Goal: Communication & Community: Share content

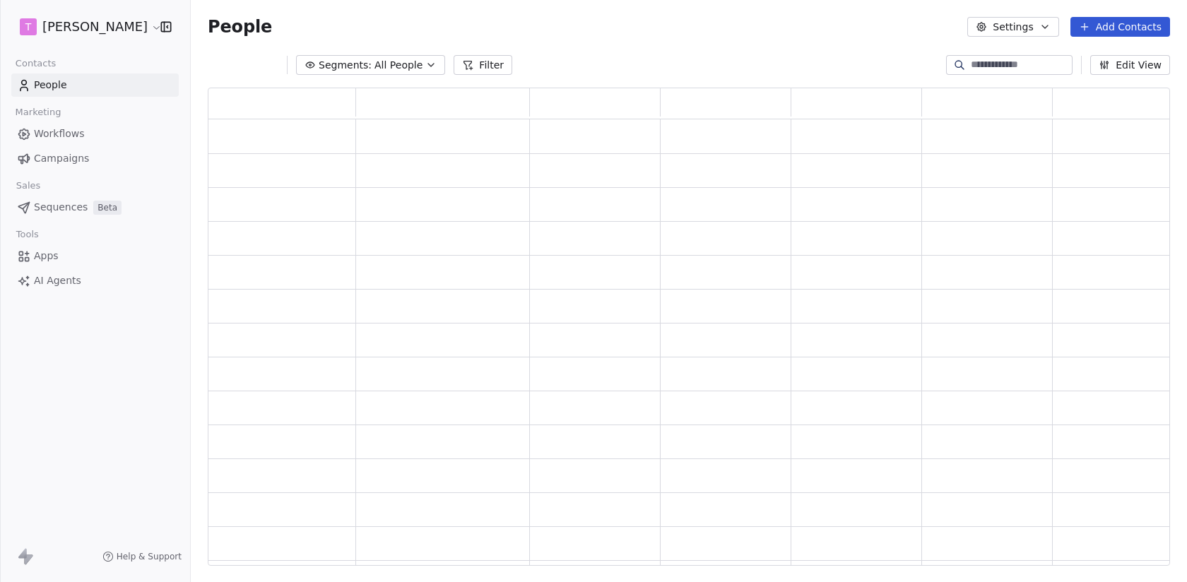
scroll to position [479, 963]
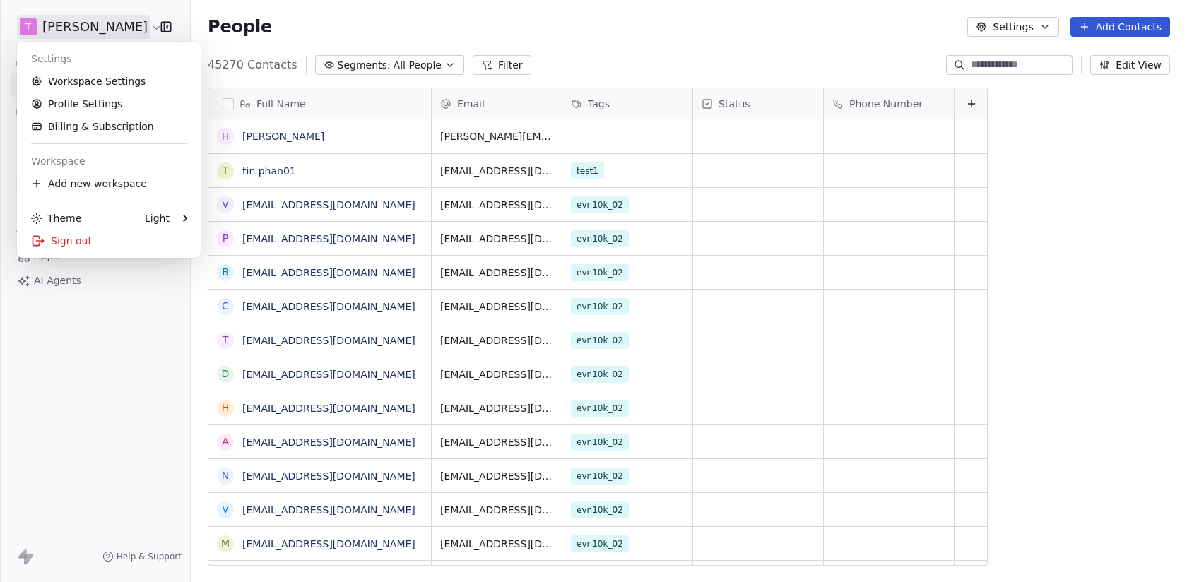
click at [82, 35] on html "T Nguyen Khoi Contacts People Marketing Workflows Campaigns Sales Sequences Bet…" at bounding box center [593, 291] width 1187 height 582
click at [88, 101] on link "Profile Settings" at bounding box center [109, 104] width 172 height 23
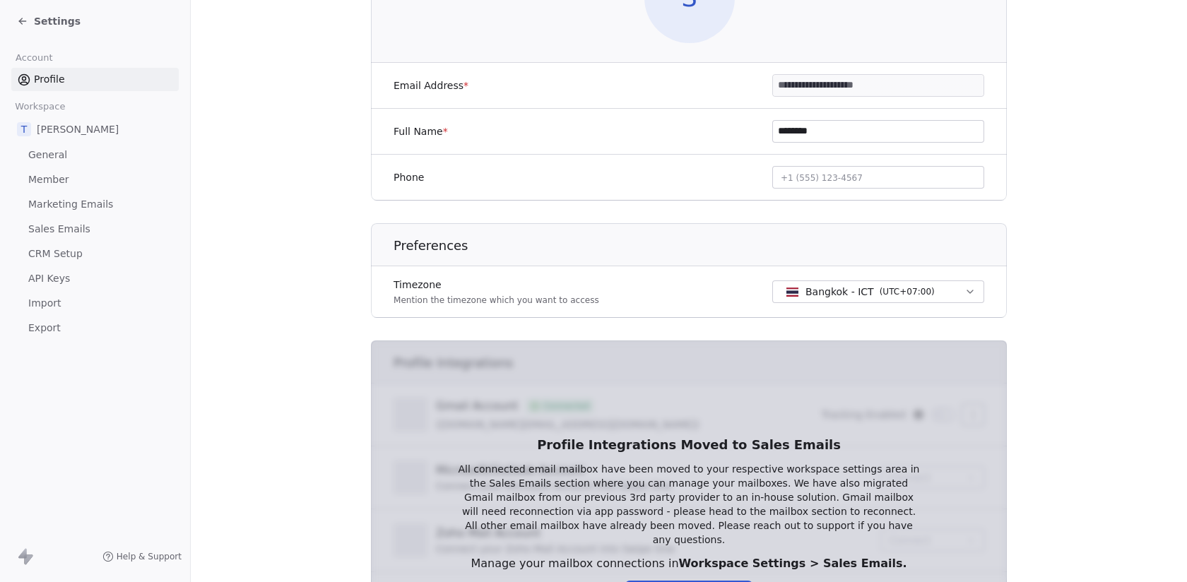
scroll to position [377, 0]
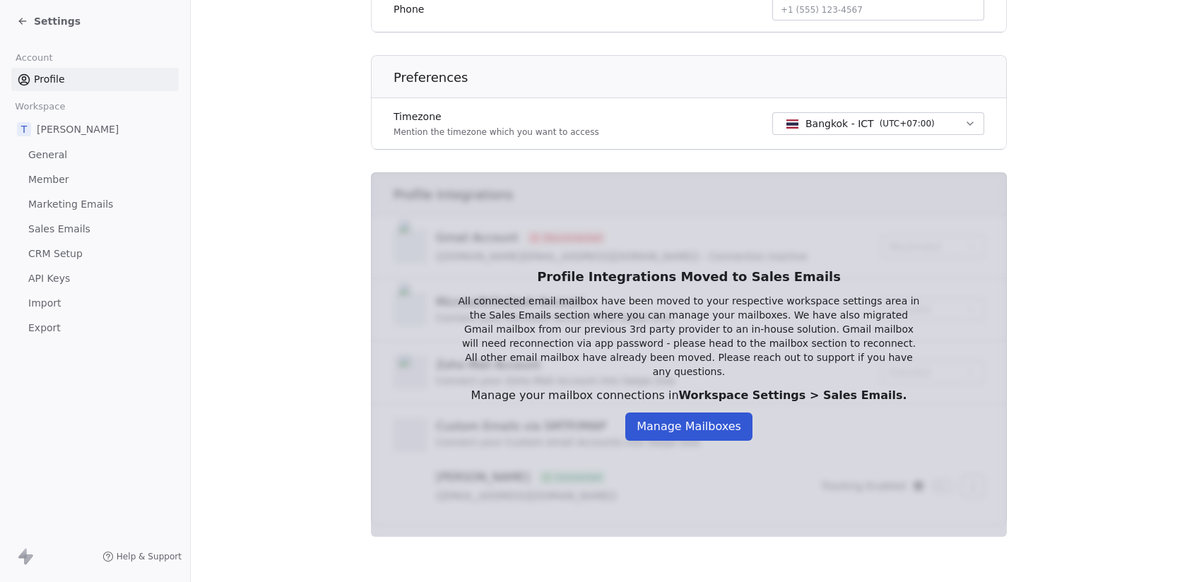
click at [679, 401] on div "Profile Integrations Moved to Sales Emails All connected email mailbox have bee…" at bounding box center [689, 355] width 509 height 218
click at [681, 413] on button "Manage Mailboxes" at bounding box center [689, 427] width 127 height 28
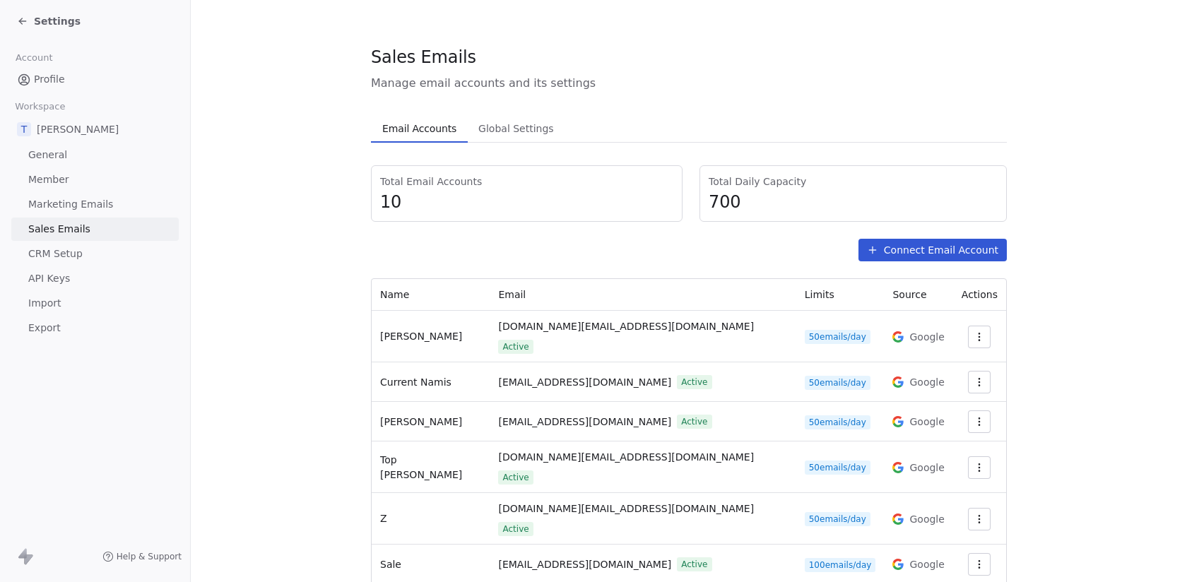
scroll to position [170, 0]
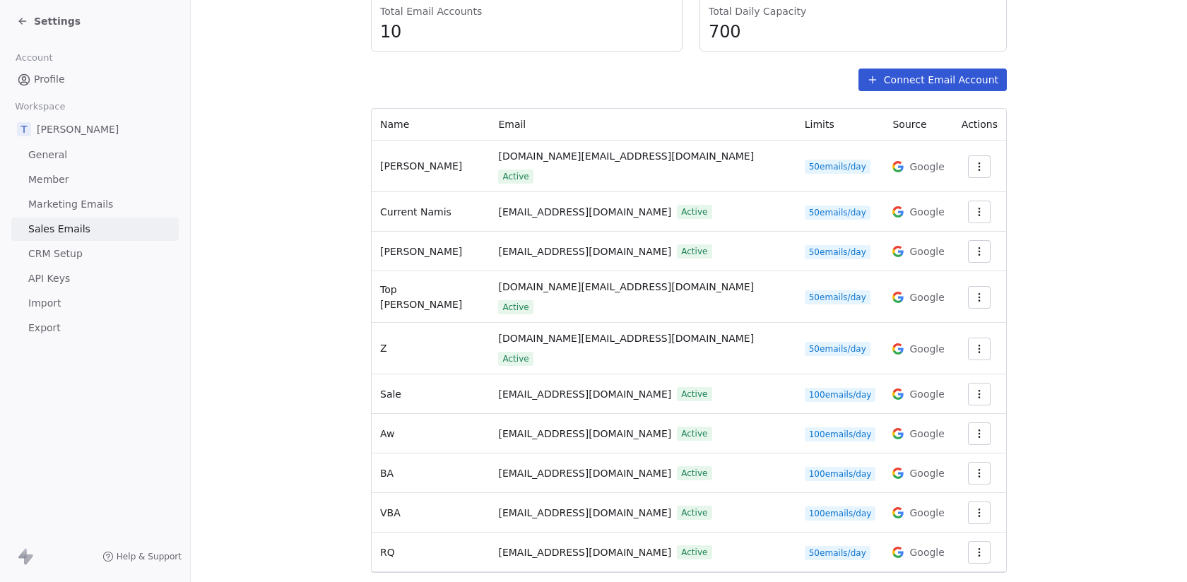
click at [979, 507] on icon "button" at bounding box center [979, 512] width 11 height 11
click at [934, 510] on span "Settings" at bounding box center [954, 509] width 40 height 15
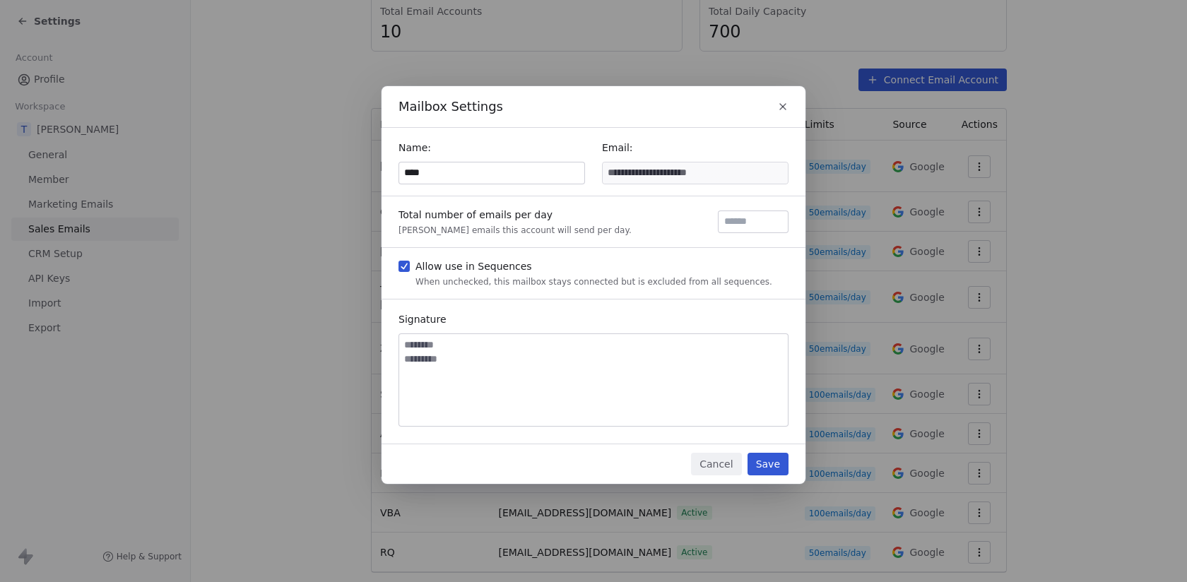
click at [739, 463] on button "Cancel" at bounding box center [716, 464] width 50 height 23
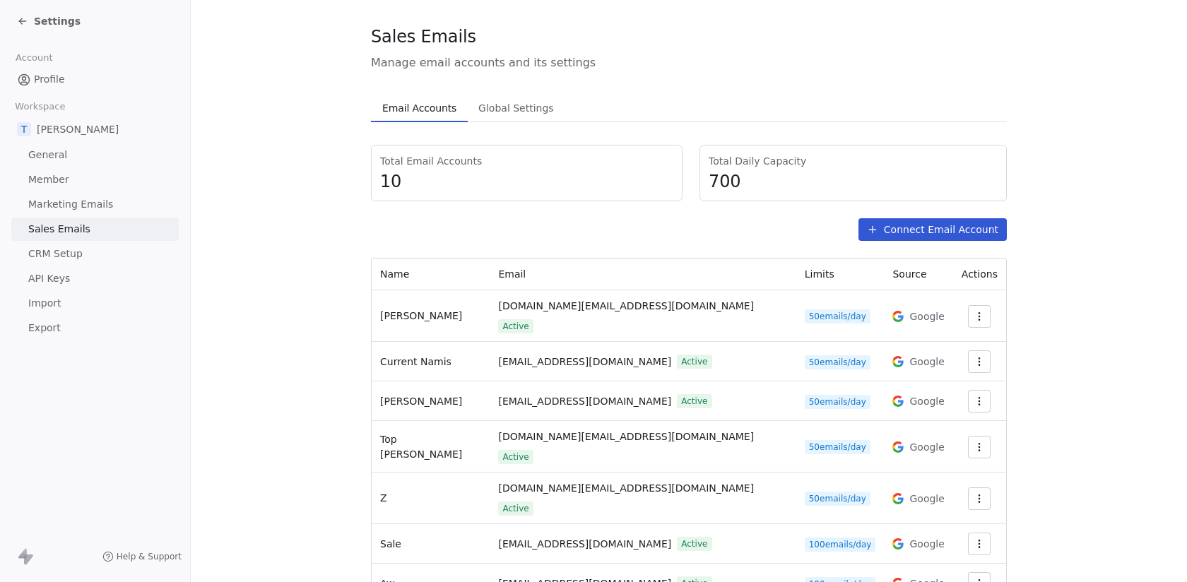
scroll to position [0, 0]
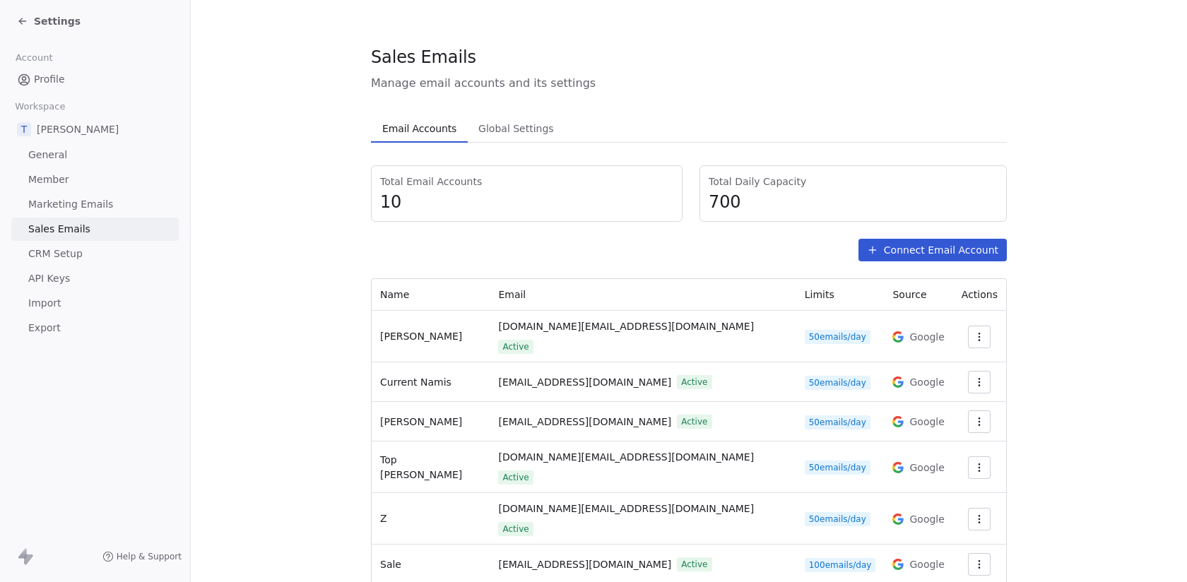
click at [53, 20] on span "Settings" at bounding box center [57, 21] width 47 height 14
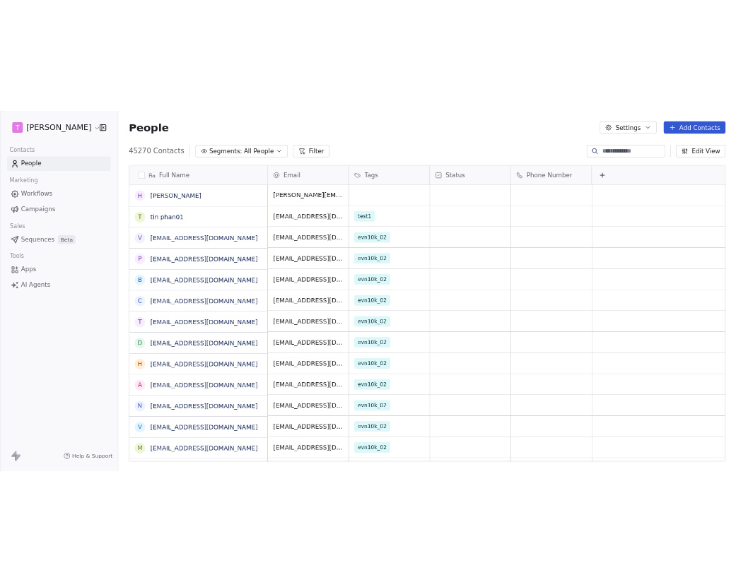
scroll to position [512, 997]
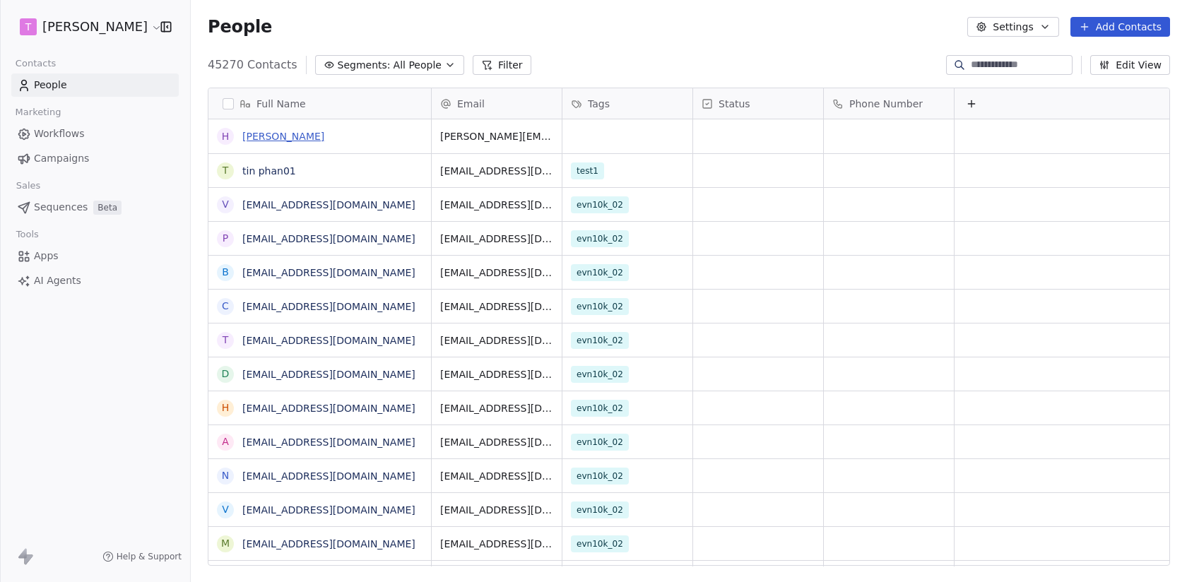
click at [274, 135] on link "[PERSON_NAME]" at bounding box center [283, 136] width 82 height 11
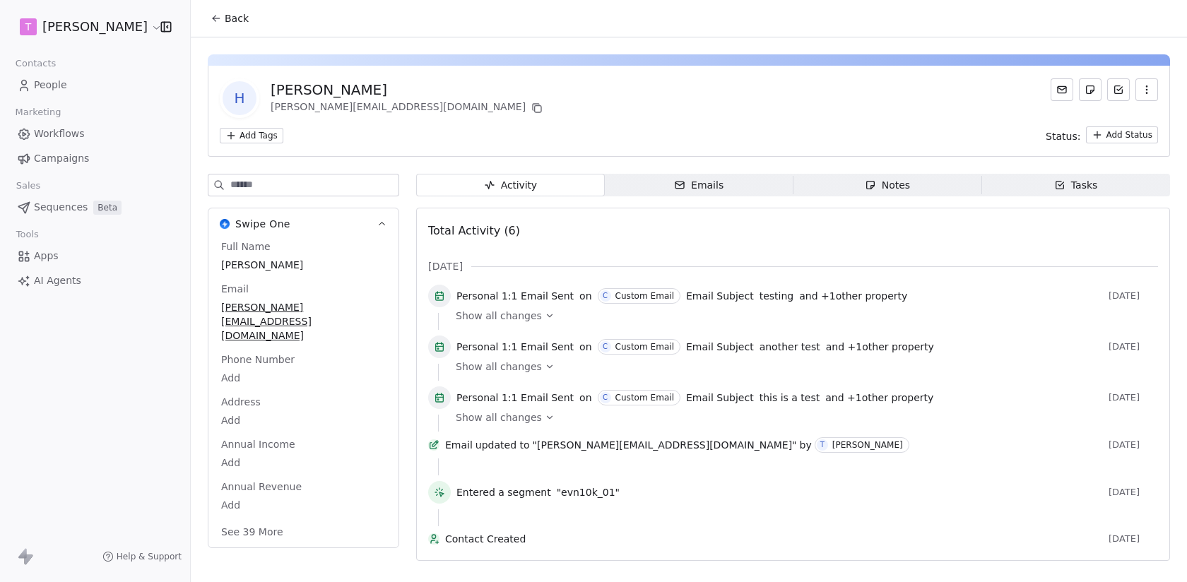
click at [725, 187] on span "Emails Emails" at bounding box center [699, 185] width 189 height 23
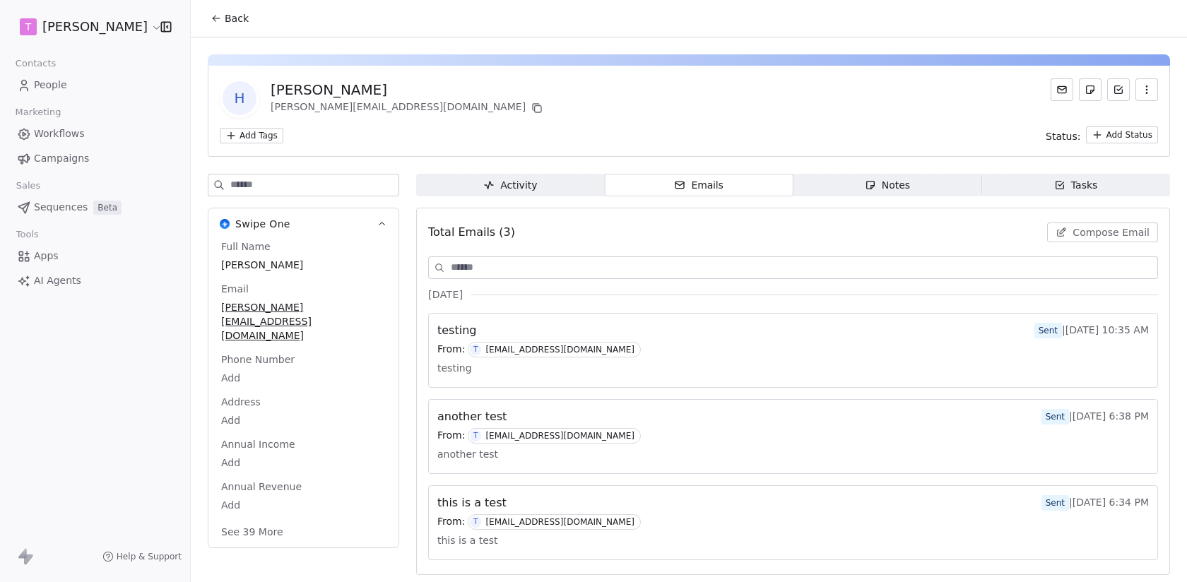
click at [1099, 228] on span "Compose Email" at bounding box center [1111, 232] width 77 height 14
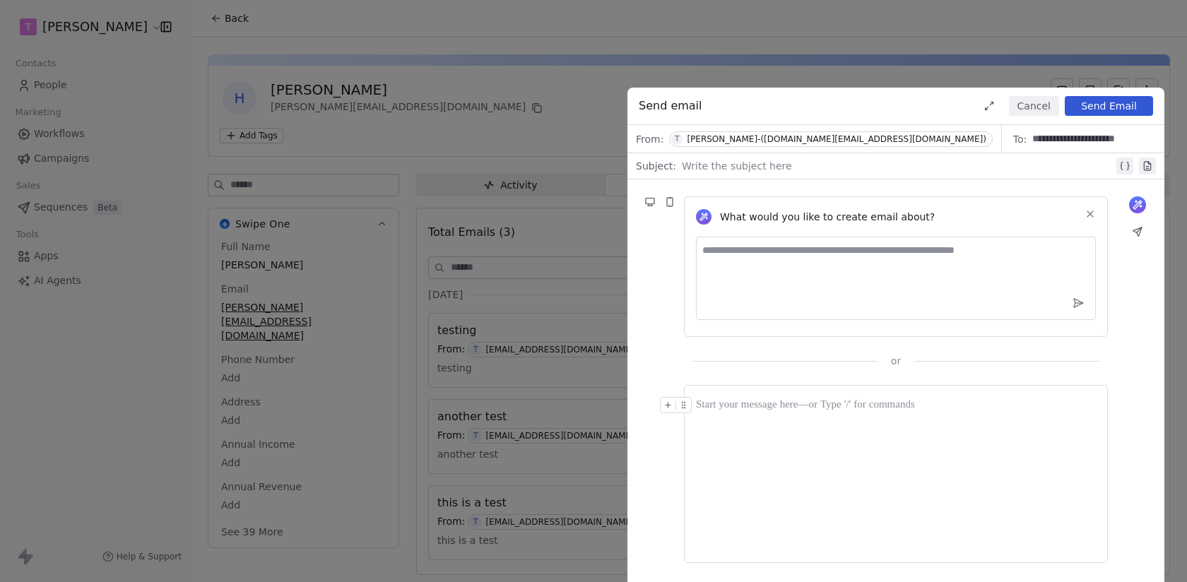
click at [780, 163] on div at bounding box center [898, 166] width 432 height 17
click at [1143, 224] on button at bounding box center [1138, 232] width 20 height 20
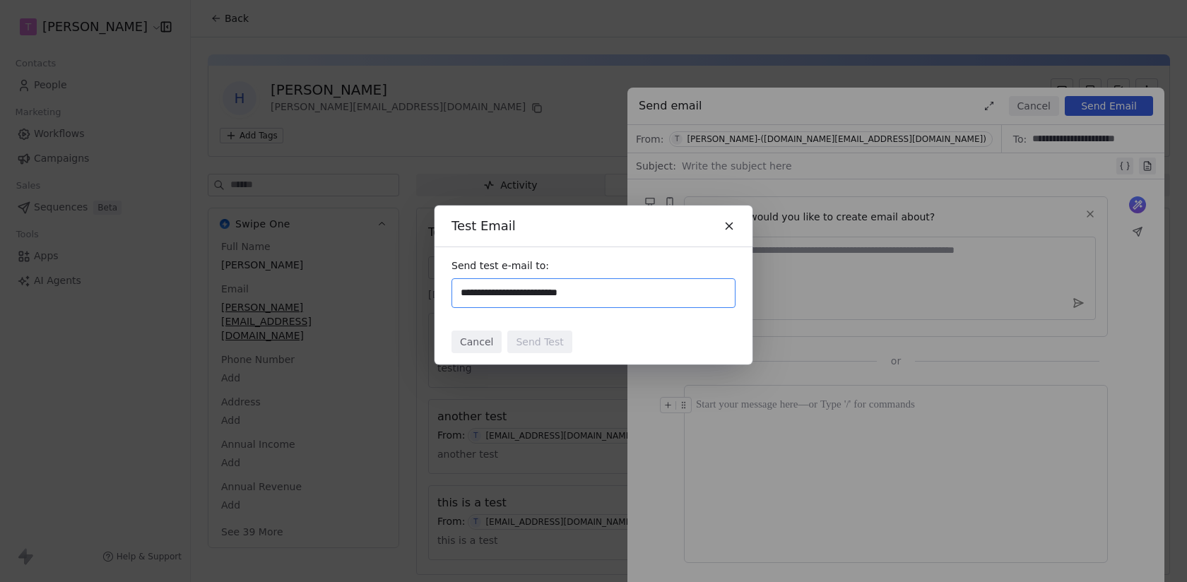
type input "**********"
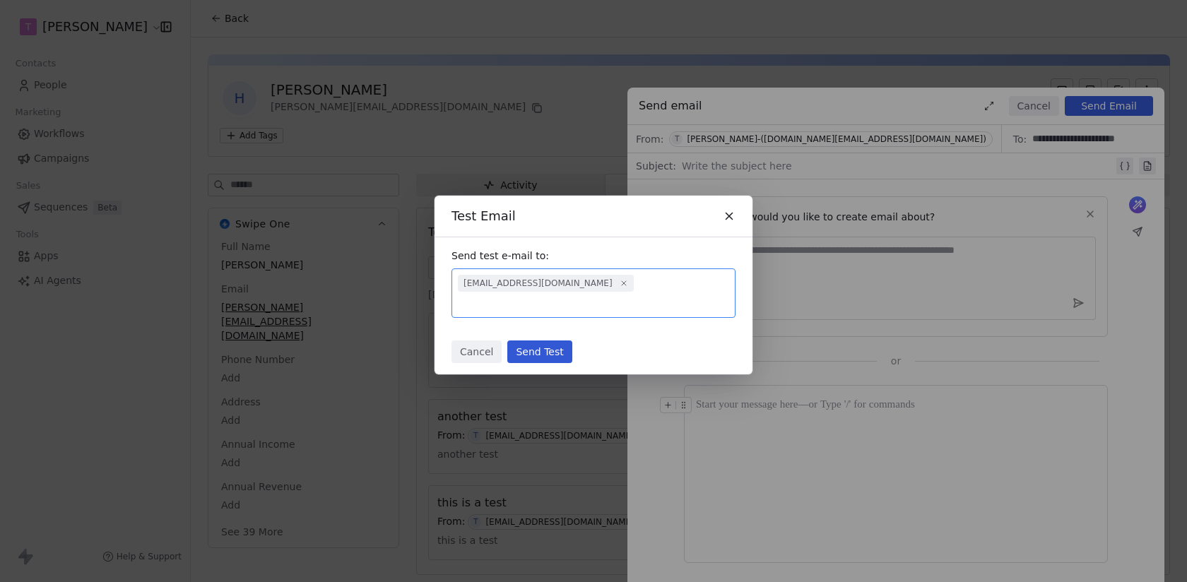
click at [544, 358] on button "Send Test" at bounding box center [539, 352] width 64 height 23
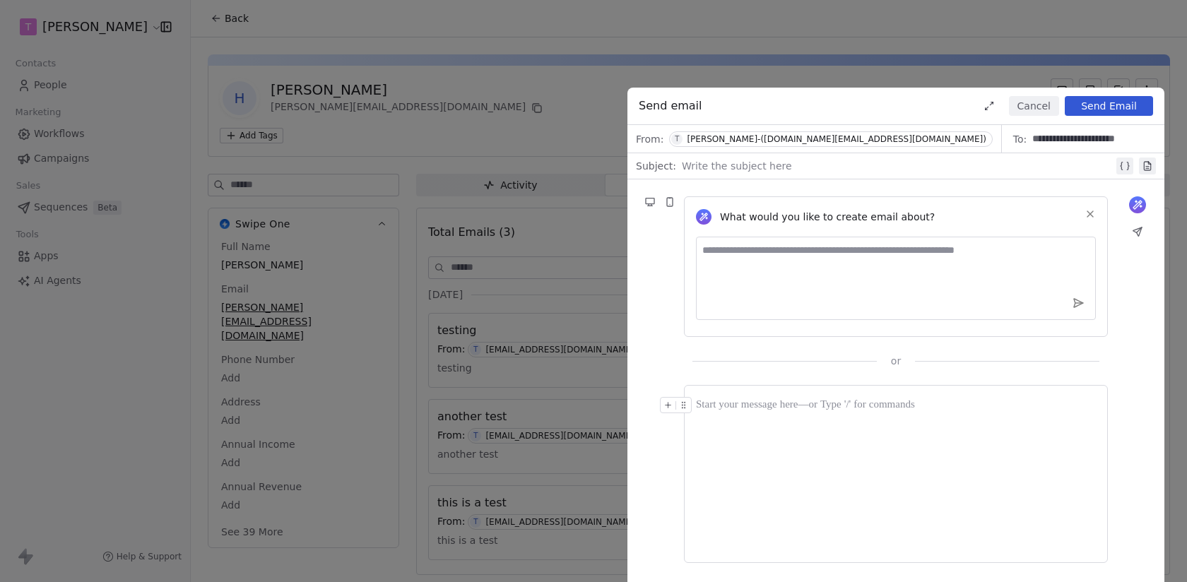
click at [973, 165] on div at bounding box center [898, 166] width 432 height 17
copy div "**********"
click at [1007, 483] on div at bounding box center [896, 474] width 400 height 154
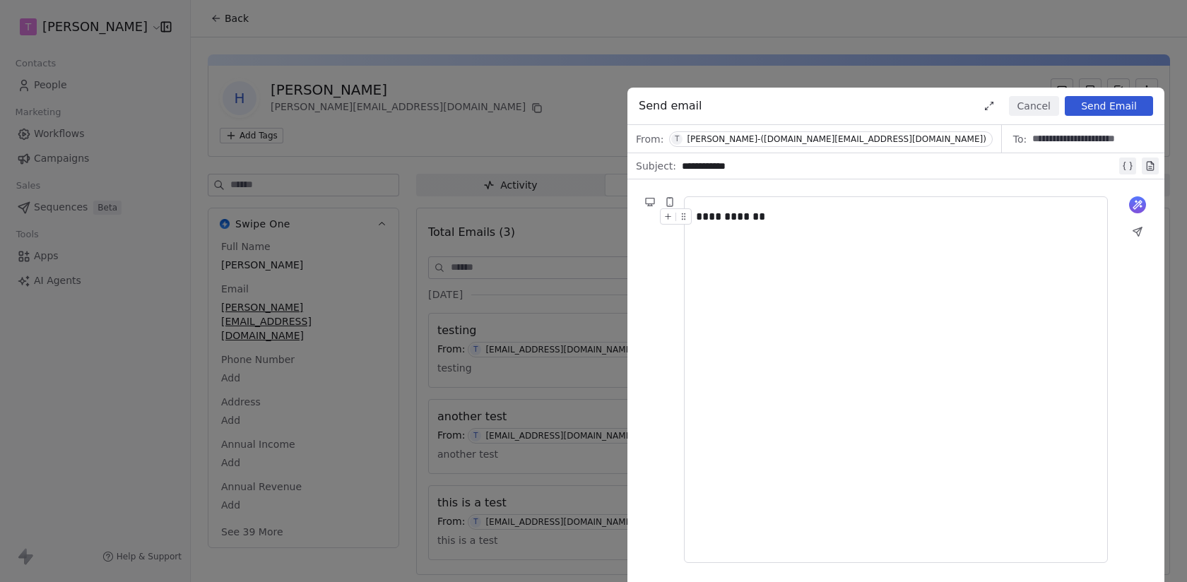
click at [1133, 232] on icon at bounding box center [1137, 231] width 11 height 11
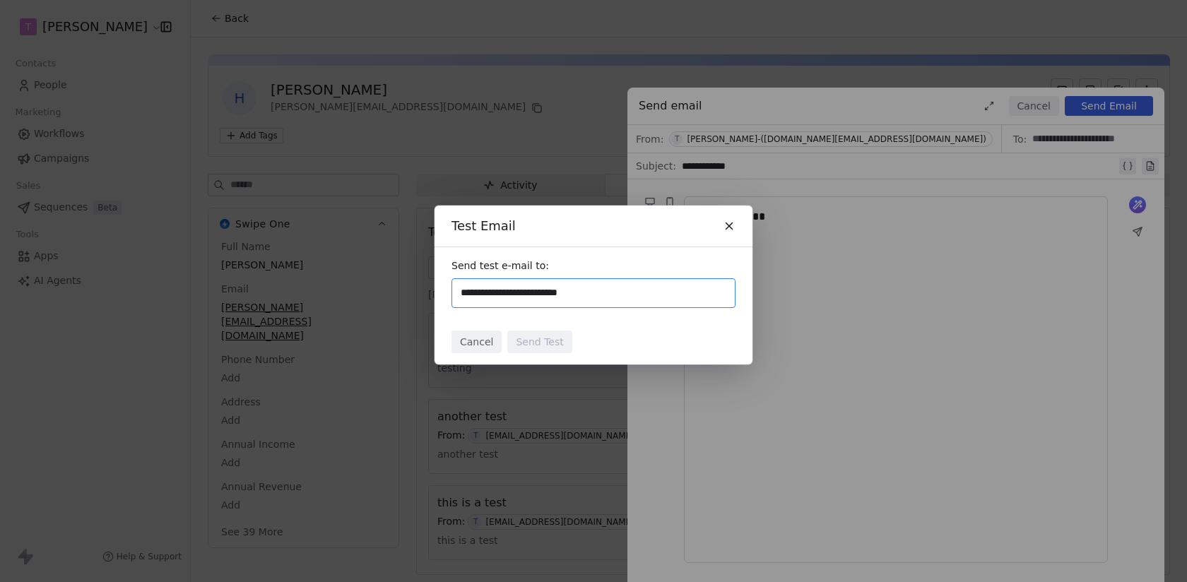
type input "**********"
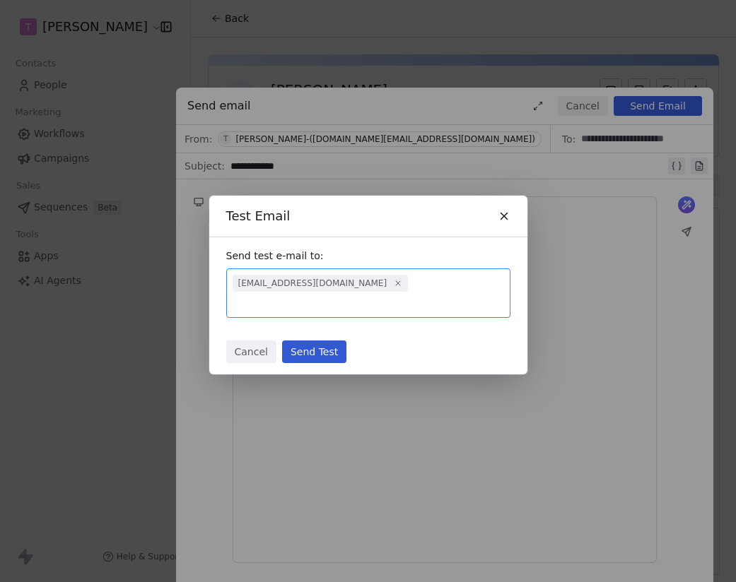
click at [331, 351] on button "Send Test" at bounding box center [314, 352] width 64 height 23
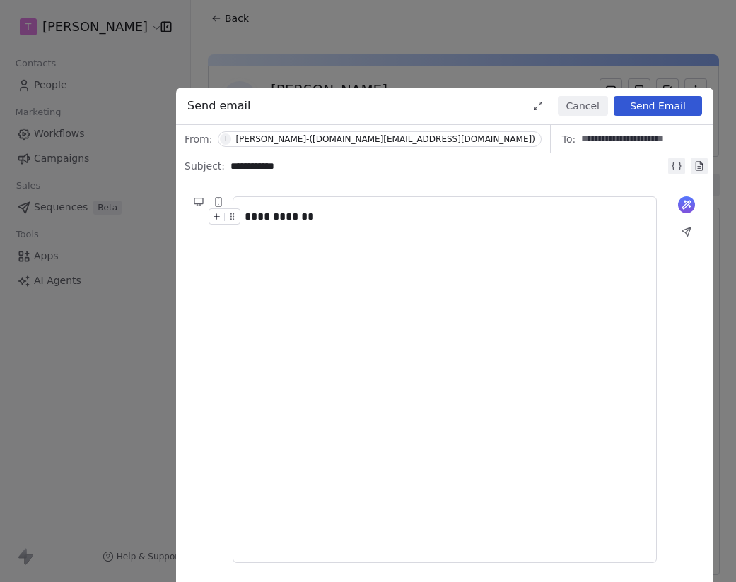
click at [279, 129] on div "From: T Tony-(sales.topsalez.io@gmail.com)" at bounding box center [363, 139] width 375 height 28
click at [283, 139] on div "Tony-(sales.topsalez.io@gmail.com)" at bounding box center [384, 139] width 299 height 10
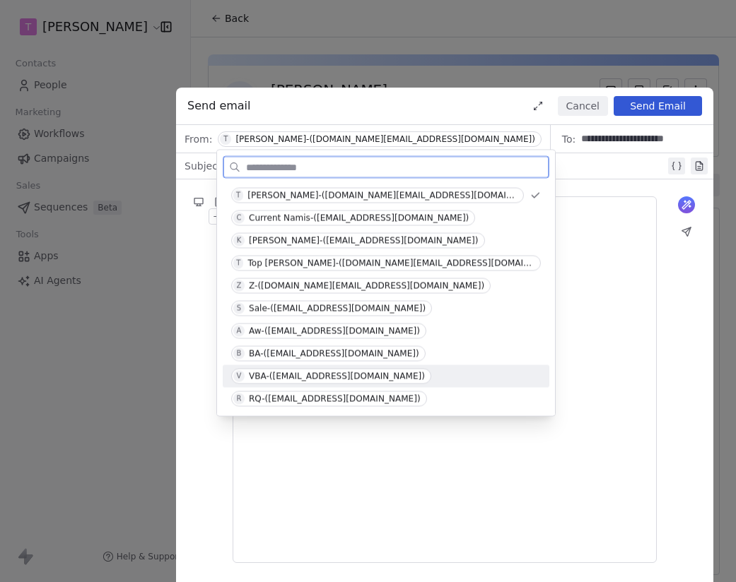
click at [355, 378] on div "VBA-(thanhmyvan06@gmail.com)" at bounding box center [337, 377] width 176 height 10
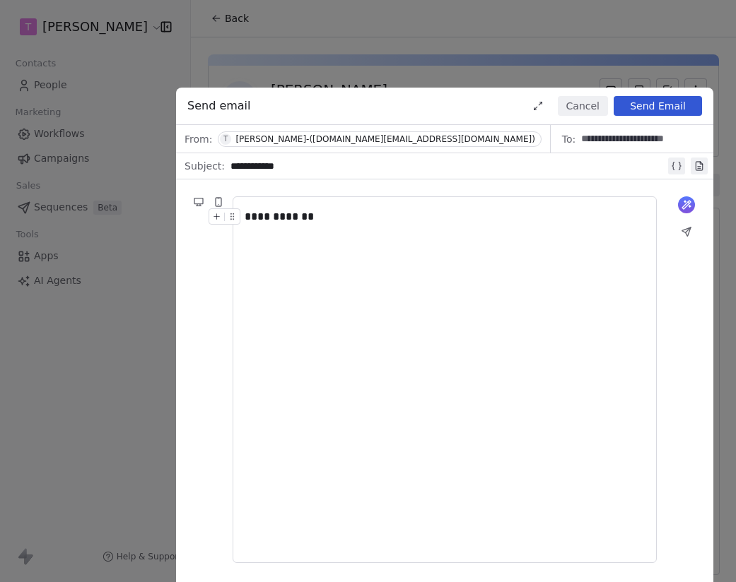
click at [351, 216] on div "**********" at bounding box center [445, 217] width 400 height 17
click at [584, 112] on button "Cancel" at bounding box center [583, 106] width 50 height 20
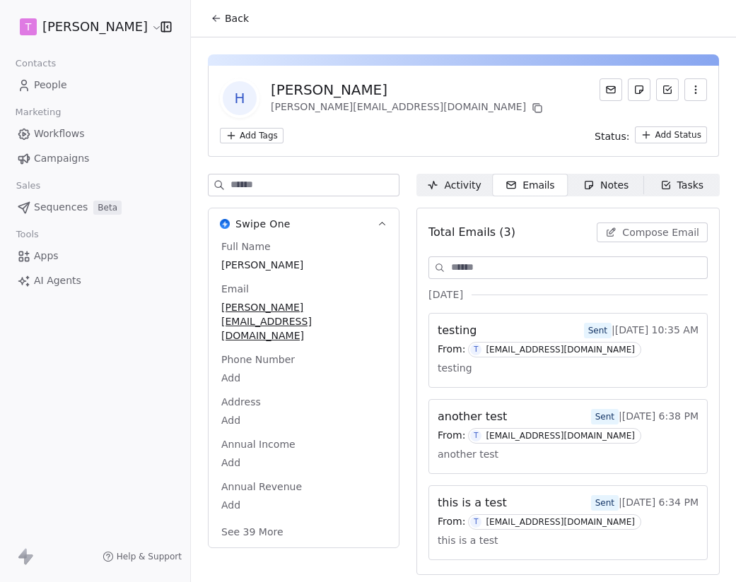
click at [388, 107] on div "harinder@swipepages.com" at bounding box center [408, 108] width 275 height 17
click at [558, 120] on div "H Harinder Kaur harinder@swipepages.com Add Tags Status: Add Status" at bounding box center [463, 111] width 511 height 91
click at [288, 109] on div "harinder@swipepages.com" at bounding box center [408, 108] width 275 height 17
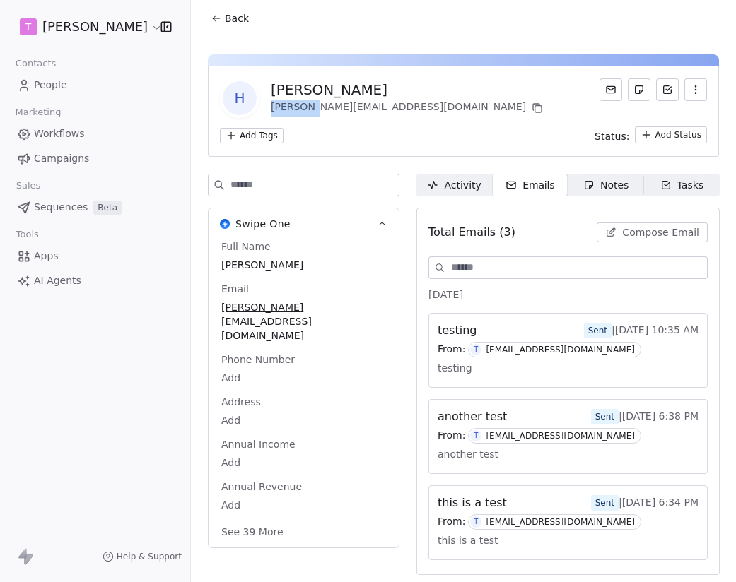
click at [288, 109] on div "harinder@swipepages.com" at bounding box center [408, 108] width 275 height 17
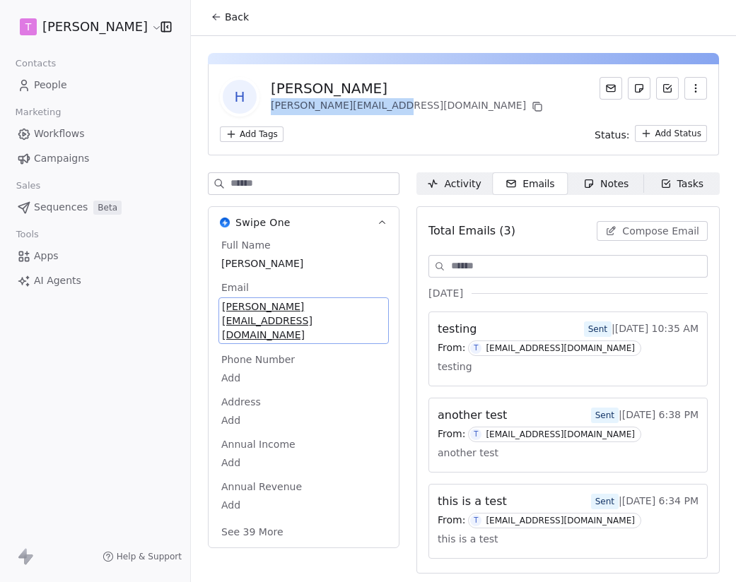
click at [365, 313] on div "harinder@swipepages.com" at bounding box center [303, 321] width 170 height 47
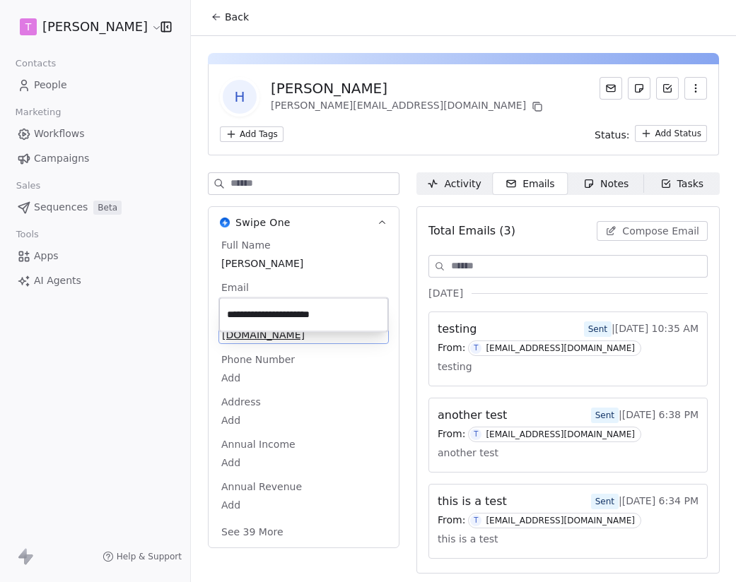
click at [251, 319] on input "**********" at bounding box center [303, 315] width 163 height 28
type input "**********"
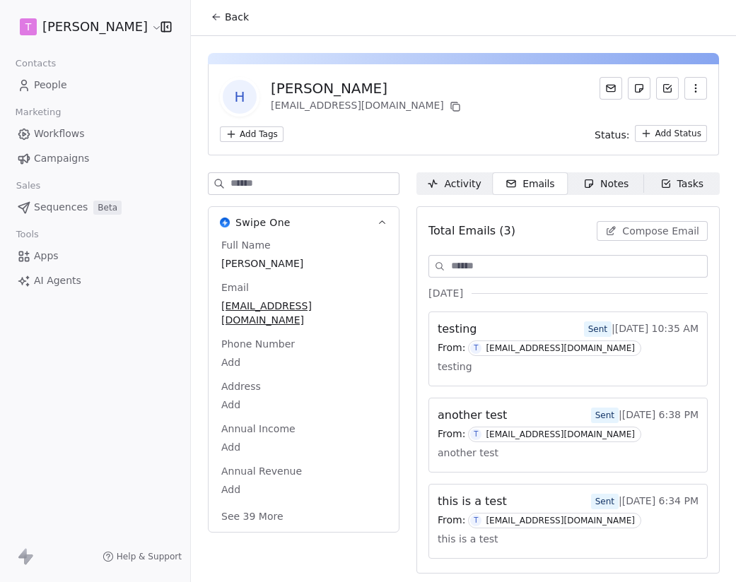
click at [401, 304] on div "Swipe One Full Name Harinder Kaur Email aditya.kanade@swipepages.com Phone Numb…" at bounding box center [463, 377] width 511 height 410
click at [650, 235] on span "Compose Email" at bounding box center [660, 231] width 77 height 14
click at [645, 232] on span "Compose Email" at bounding box center [660, 231] width 77 height 14
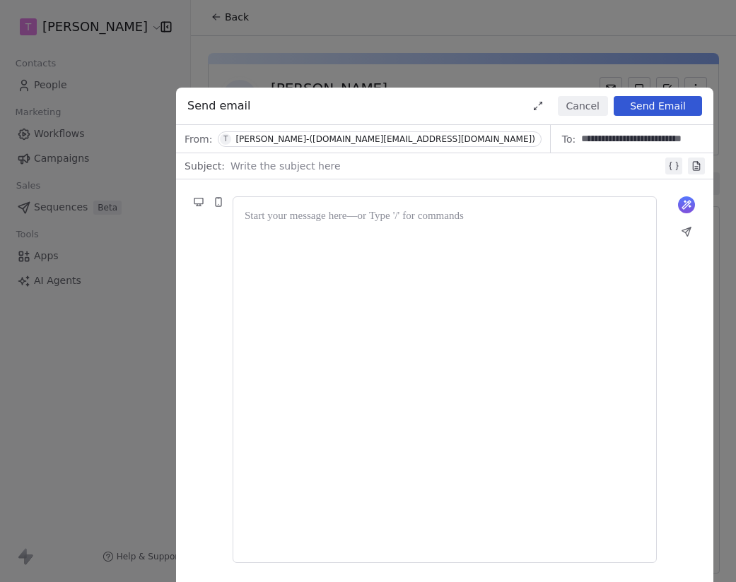
click at [372, 162] on div at bounding box center [446, 166] width 432 height 17
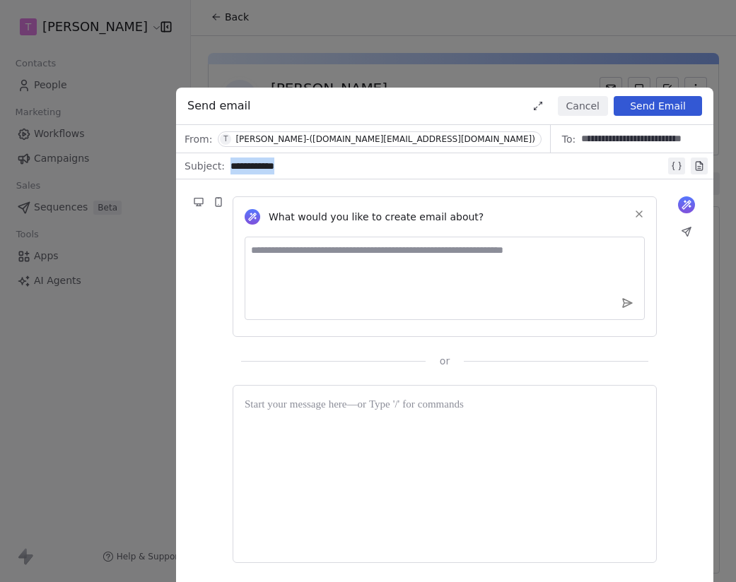
copy div "**********"
click at [390, 465] on div at bounding box center [445, 474] width 400 height 154
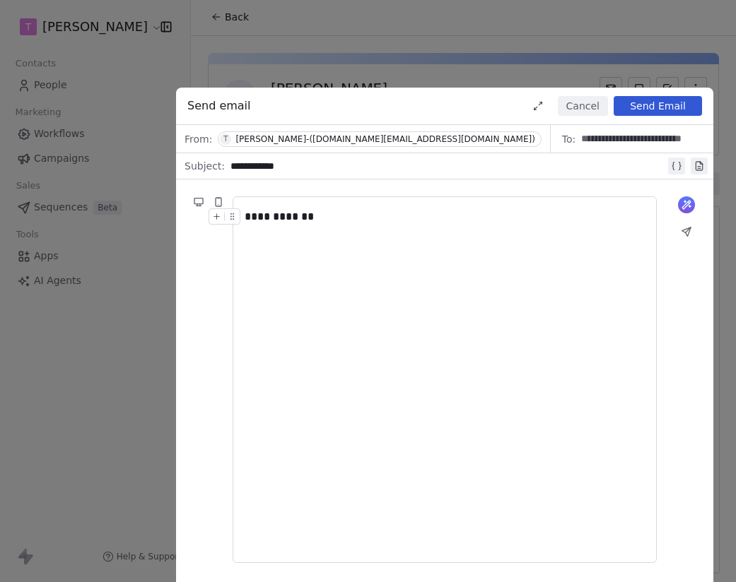
click at [277, 168] on div "**********" at bounding box center [447, 166] width 435 height 17
click at [299, 213] on div "**********" at bounding box center [445, 217] width 400 height 17
click at [368, 144] on span "T Tony-(sales.topsalez.io@gmail.com)" at bounding box center [379, 139] width 323 height 16
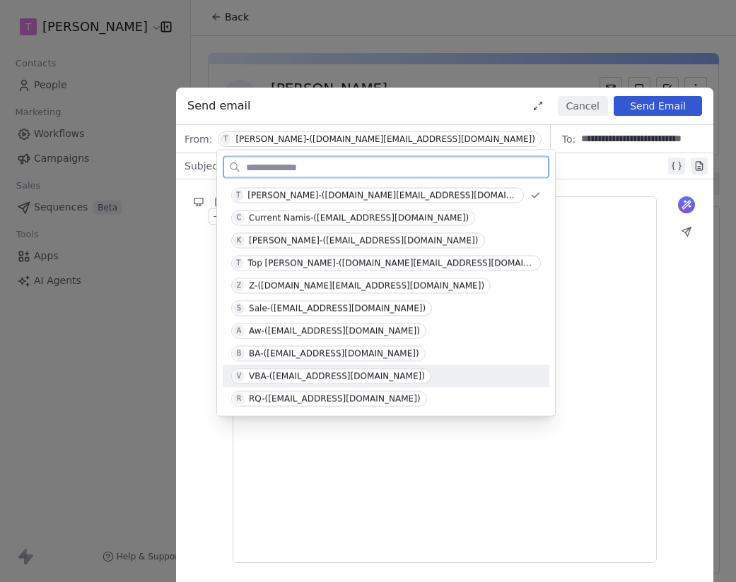
click at [373, 372] on div "VBA-(thanhmyvan06@gmail.com)" at bounding box center [337, 377] width 176 height 10
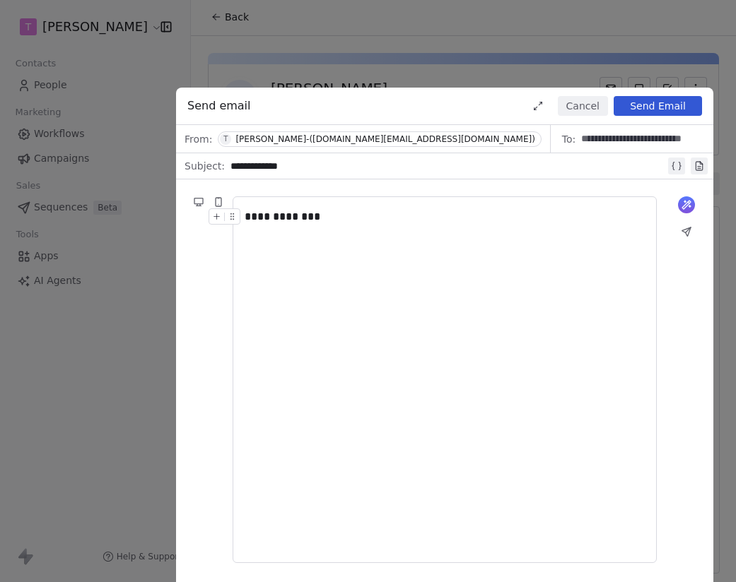
click at [379, 135] on div "Tony-(sales.topsalez.io@gmail.com)" at bounding box center [384, 139] width 299 height 10
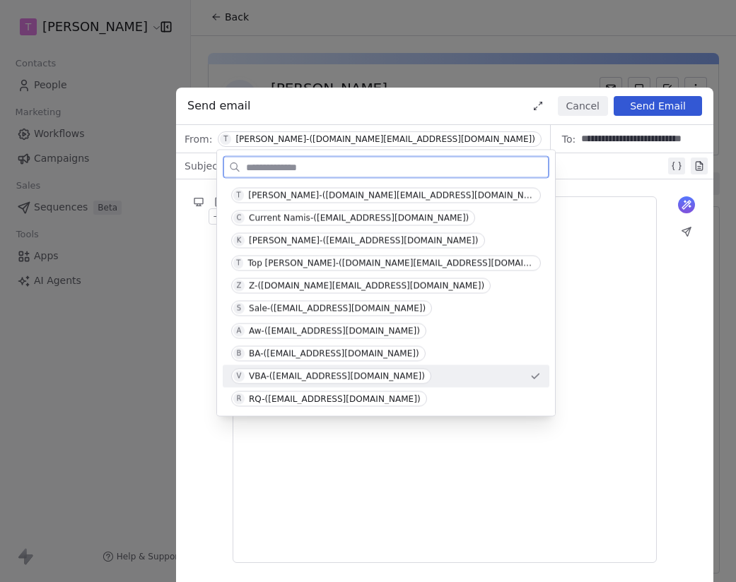
click at [276, 380] on div "VBA-(thanhmyvan06@gmail.com)" at bounding box center [337, 377] width 176 height 10
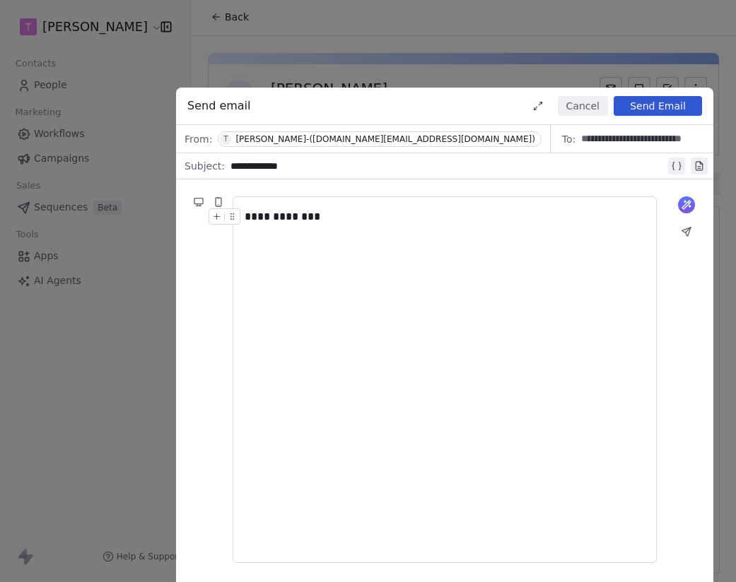
click at [312, 142] on div "Tony-(sales.topsalez.io@gmail.com)" at bounding box center [384, 139] width 299 height 10
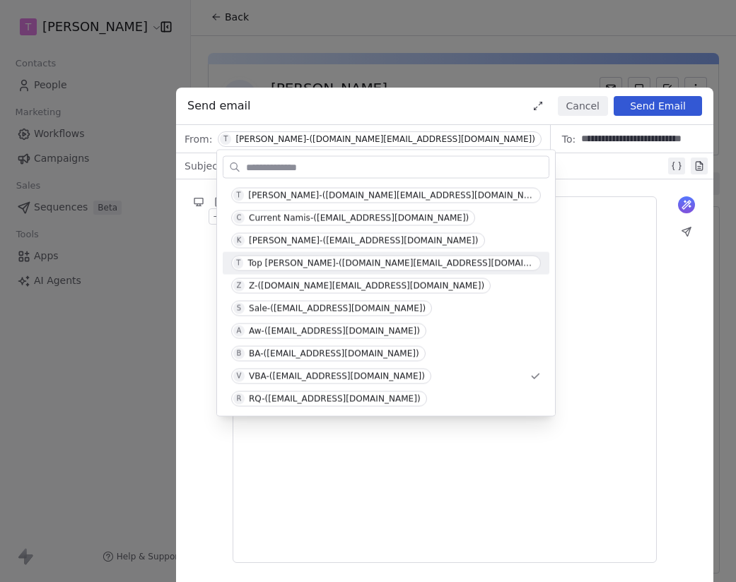
click at [625, 353] on div "**********" at bounding box center [445, 380] width 400 height 343
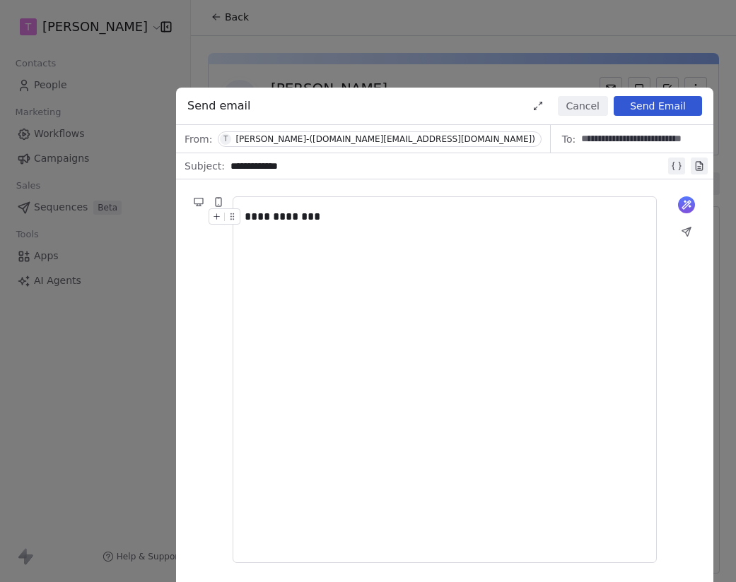
click at [382, 130] on div "From: T Tony-(sales.topsalez.io@gmail.com)" at bounding box center [363, 139] width 375 height 28
click at [363, 139] on div "Tony-(sales.topsalez.io@gmail.com)" at bounding box center [384, 139] width 299 height 10
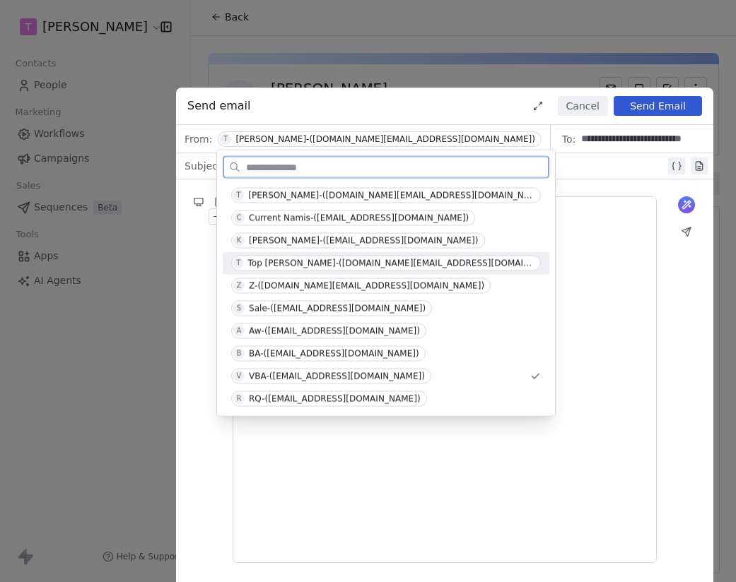
click at [317, 269] on span "T Top Nick-(nguyenkhoi.internetvn.vn@gmail.com)" at bounding box center [386, 264] width 310 height 16
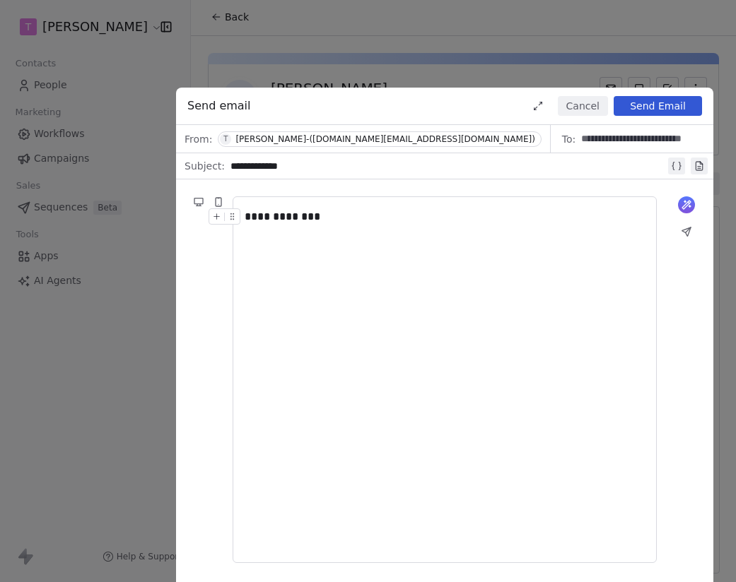
click at [303, 149] on div "From: T Tony-(sales.topsalez.io@gmail.com)" at bounding box center [363, 139] width 375 height 28
click at [307, 140] on div "Tony-(sales.topsalez.io@gmail.com)" at bounding box center [384, 139] width 299 height 10
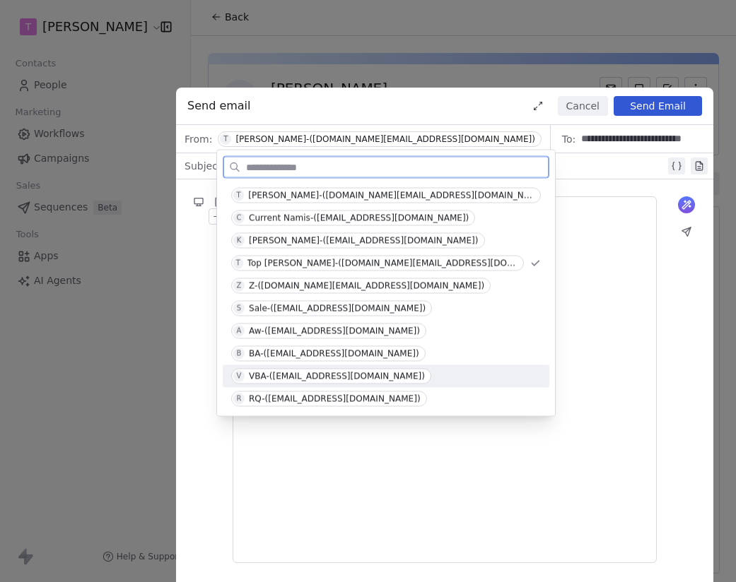
click at [339, 377] on div "VBA-(thanhmyvan06@gmail.com)" at bounding box center [337, 377] width 176 height 10
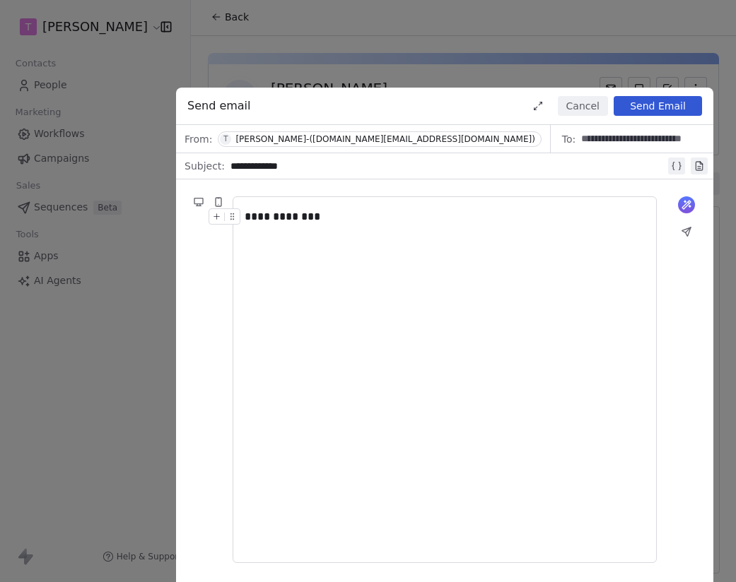
click at [293, 136] on div "Tony-(sales.topsalez.io@gmail.com)" at bounding box center [384, 139] width 299 height 10
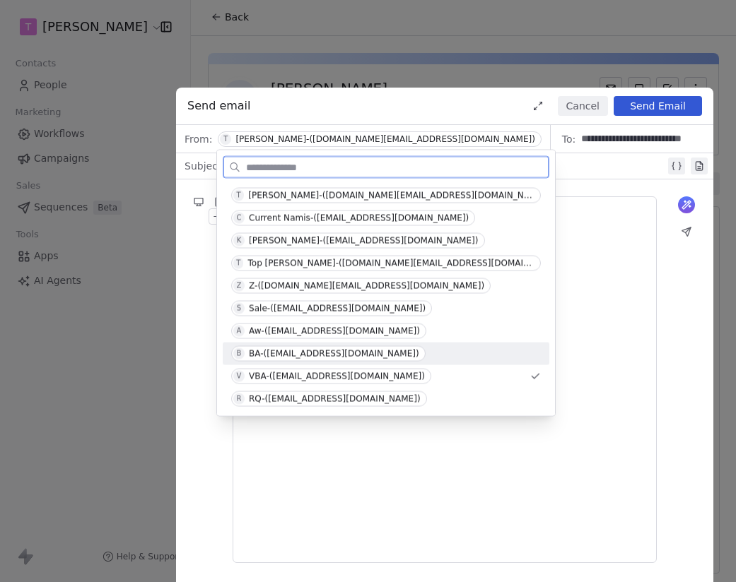
click at [293, 350] on div "BA-(ngothuylinh60125@gmail.com)" at bounding box center [334, 354] width 170 height 10
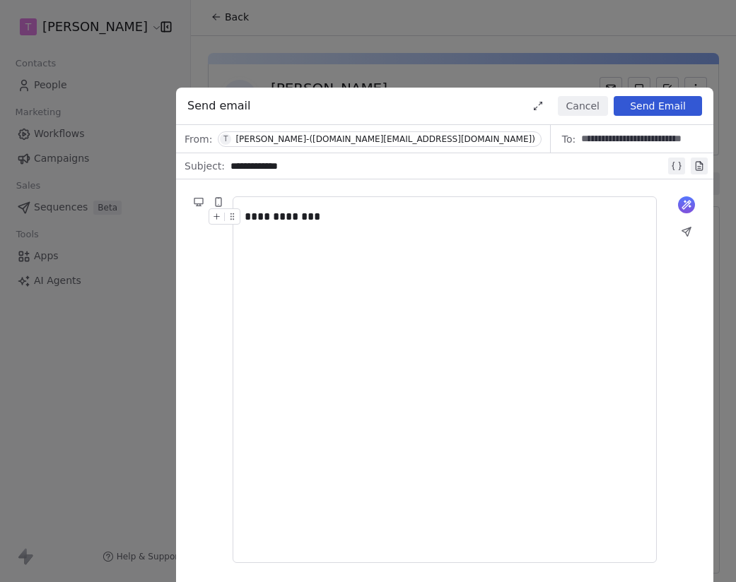
click at [266, 144] on span "T Tony-(sales.topsalez.io@gmail.com)" at bounding box center [379, 139] width 323 height 16
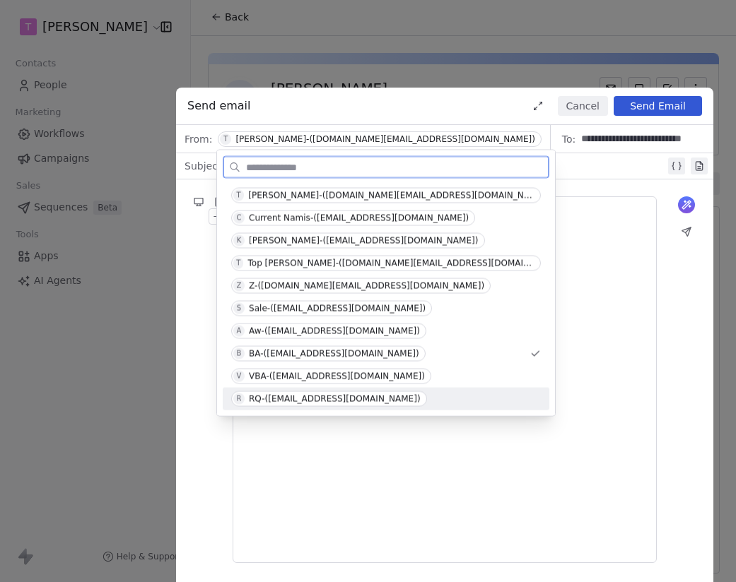
click at [322, 399] on div "RQ-(nihatop123@gmail.com)" at bounding box center [335, 399] width 172 height 10
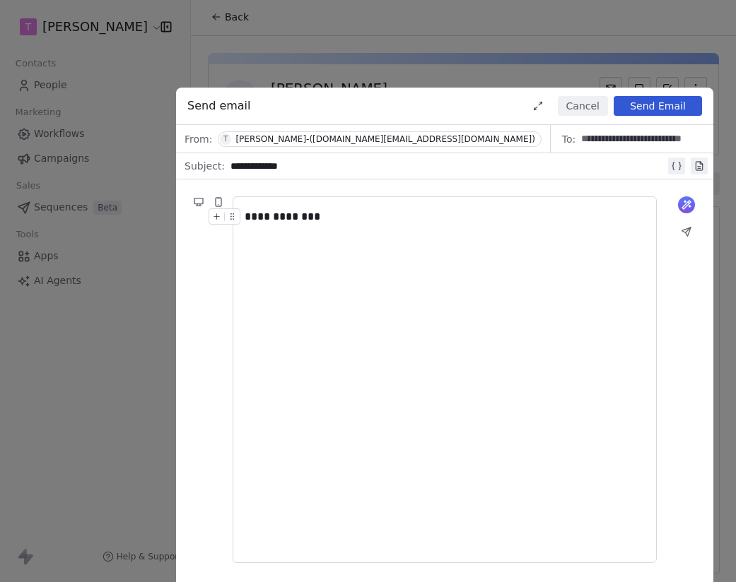
click at [312, 139] on div "Tony-(sales.topsalez.io@gmail.com)" at bounding box center [384, 139] width 299 height 10
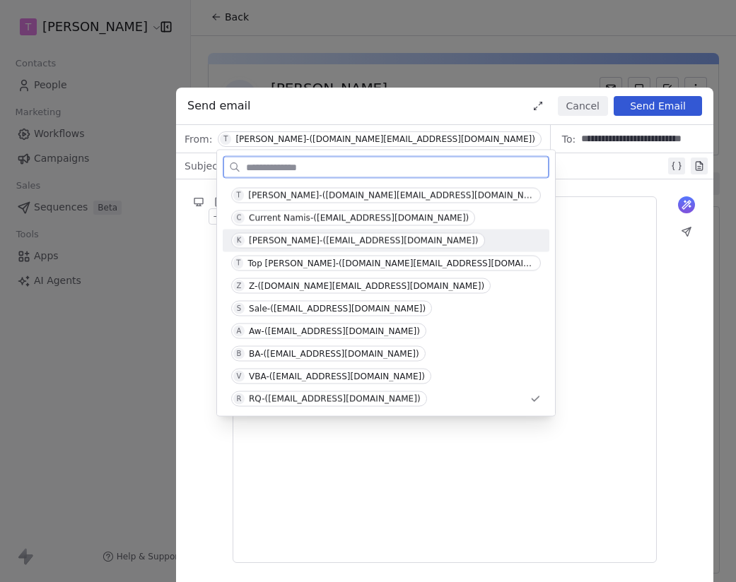
click at [315, 250] on div "K Kim Lan-(Vungthru123.zi@gmail.com)" at bounding box center [386, 241] width 327 height 23
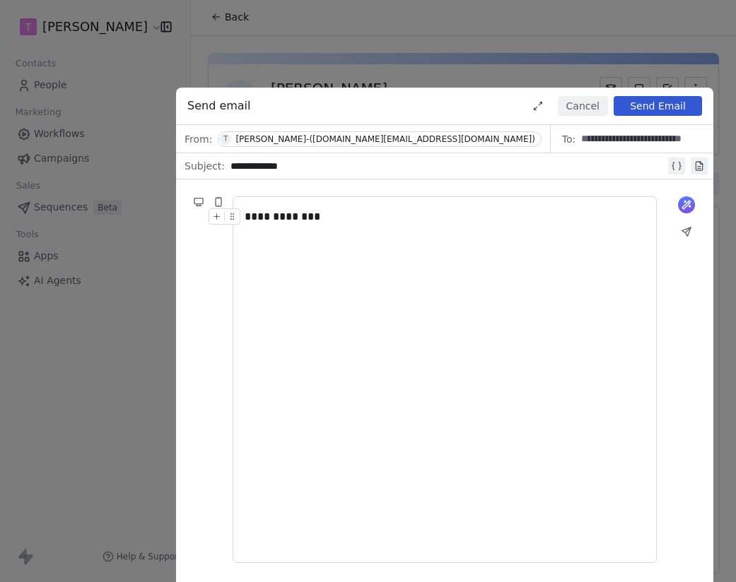
click at [309, 145] on span "T Tony-(sales.topsalez.io@gmail.com)" at bounding box center [379, 139] width 323 height 16
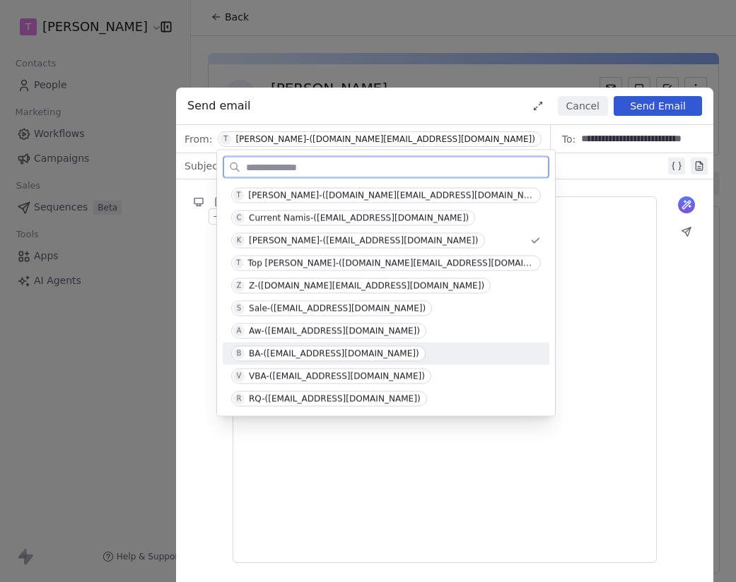
click at [322, 357] on div "BA-(ngothuylinh60125@gmail.com)" at bounding box center [334, 354] width 170 height 10
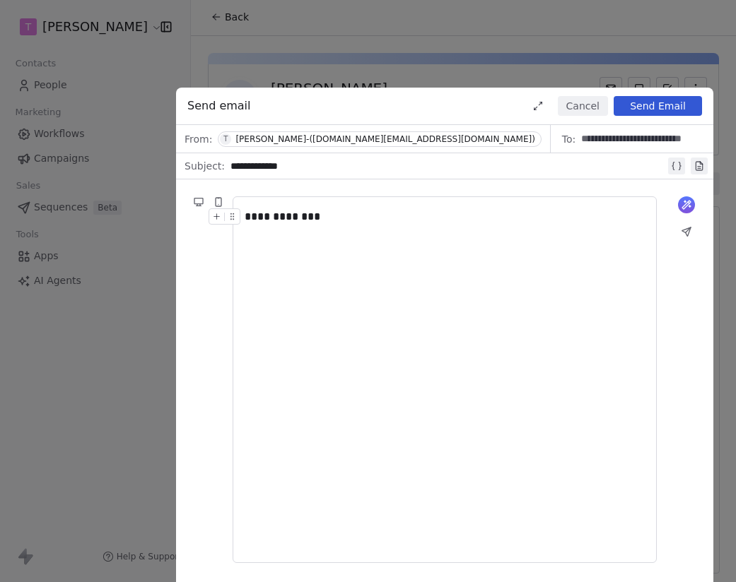
click at [677, 103] on button "Send Email" at bounding box center [658, 106] width 88 height 20
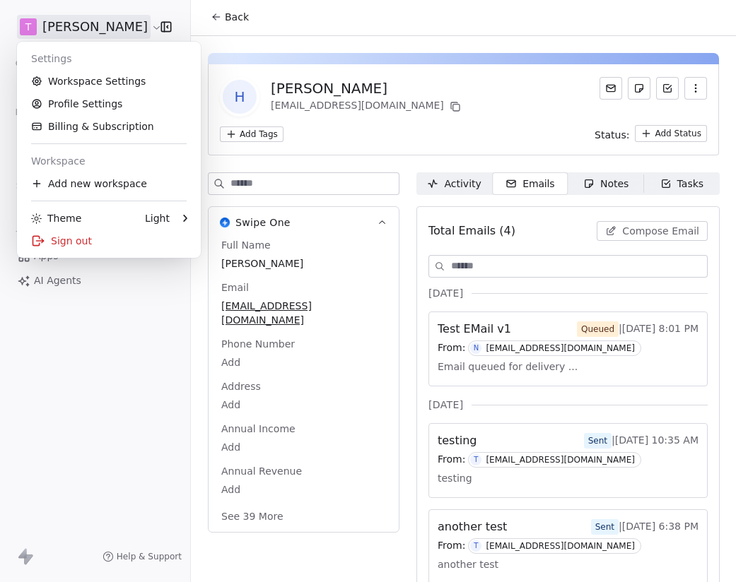
click at [87, 28] on html "T Nguyen Khoi Contacts People Marketing Workflows Campaigns Sales Sequences Bet…" at bounding box center [368, 291] width 736 height 582
click at [96, 98] on link "Profile Settings" at bounding box center [109, 104] width 172 height 23
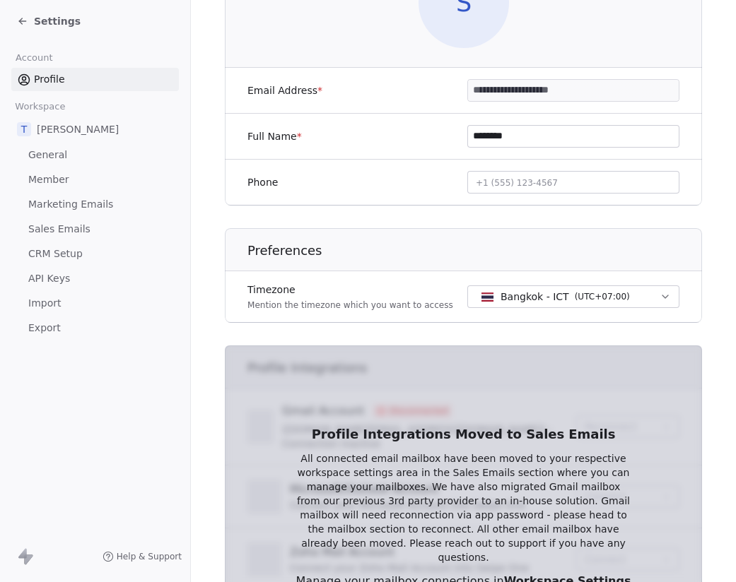
scroll to position [377, 0]
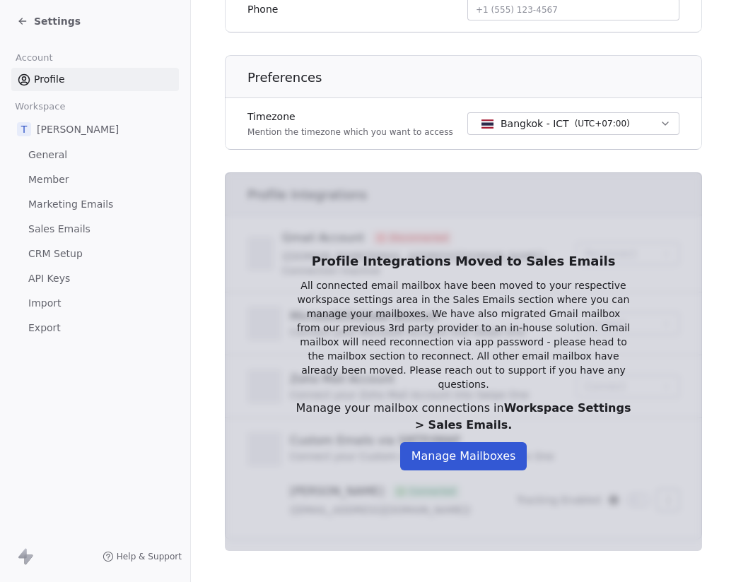
click at [454, 442] on button "Manage Mailboxes" at bounding box center [463, 456] width 127 height 28
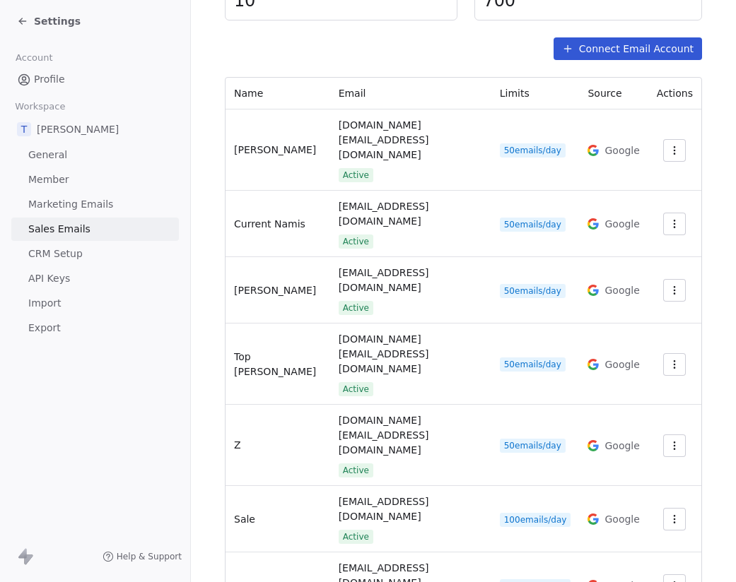
scroll to position [199, 0]
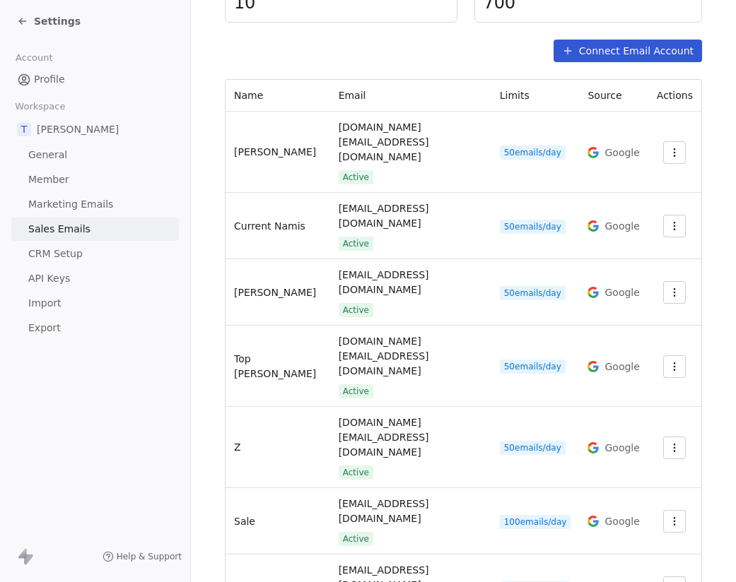
click at [651, 512] on span "Settings" at bounding box center [654, 511] width 40 height 15
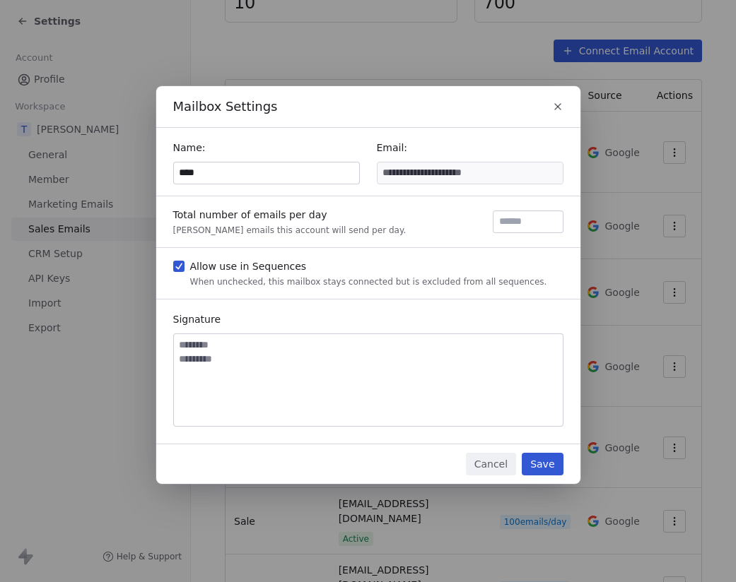
click at [494, 468] on button "Cancel" at bounding box center [491, 464] width 50 height 23
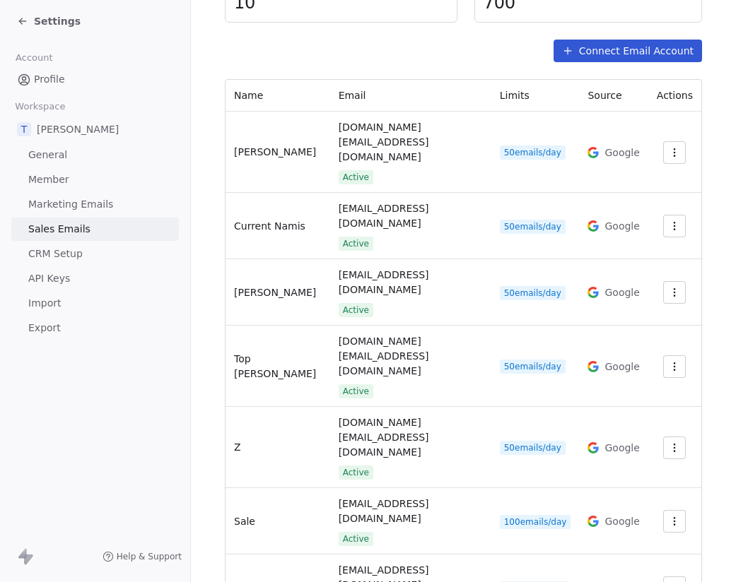
scroll to position [0, 0]
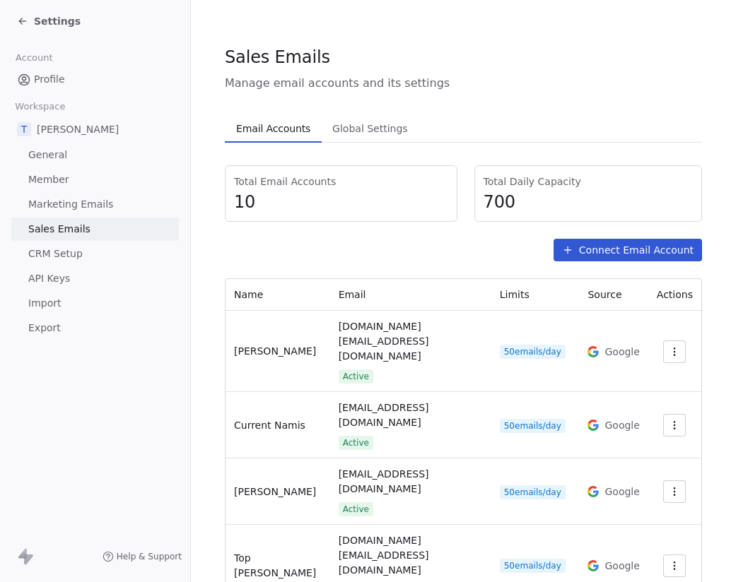
click at [64, 21] on span "Settings" at bounding box center [57, 21] width 47 height 14
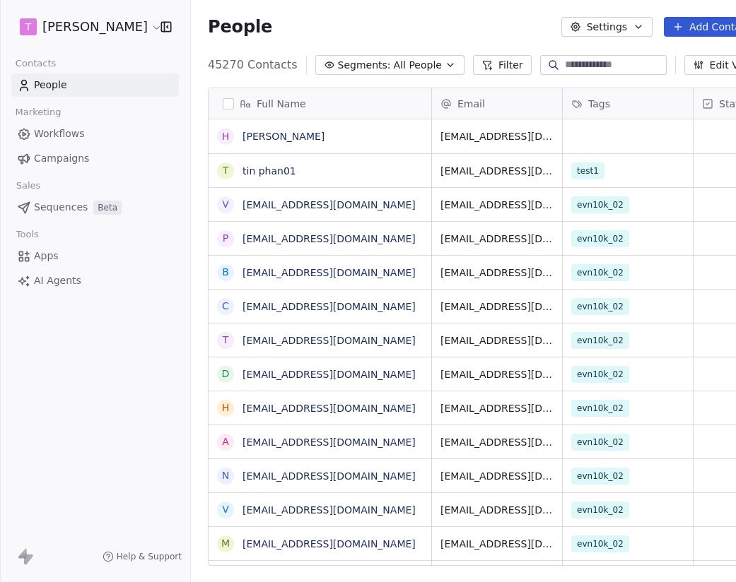
scroll to position [512, 588]
click at [279, 132] on link "[PERSON_NAME]" at bounding box center [283, 136] width 82 height 11
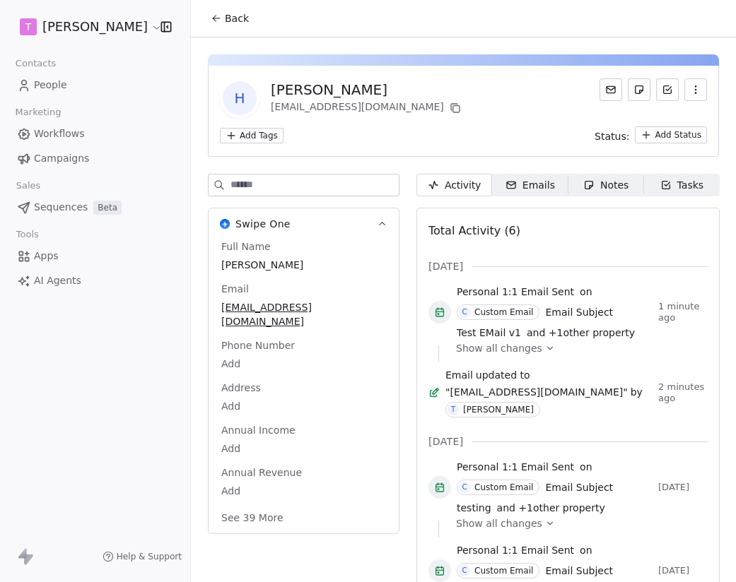
click at [517, 176] on span "Emails Emails" at bounding box center [530, 185] width 76 height 23
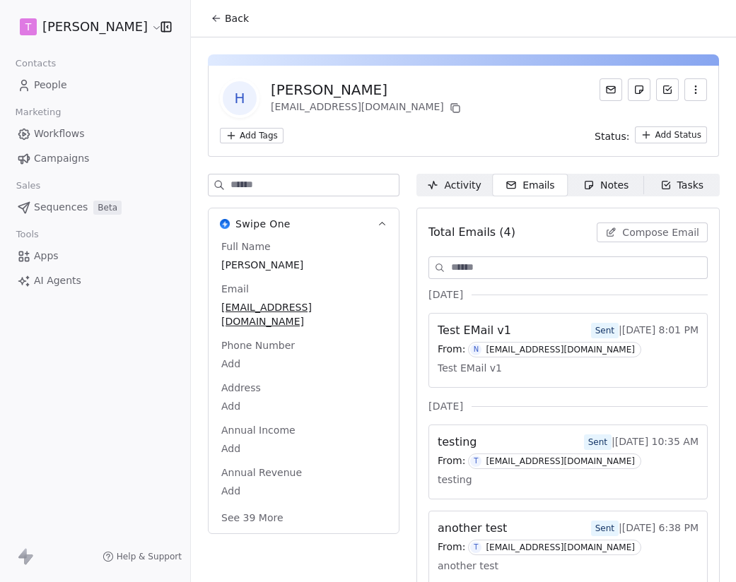
click at [638, 232] on span "Compose Email" at bounding box center [660, 232] width 77 height 14
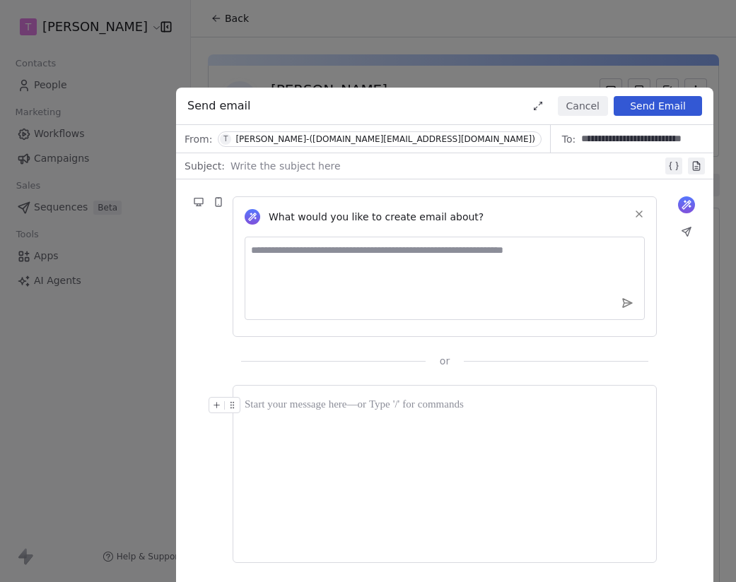
click at [283, 143] on div "Tony-(sales.topsalez.io@gmail.com)" at bounding box center [384, 139] width 299 height 10
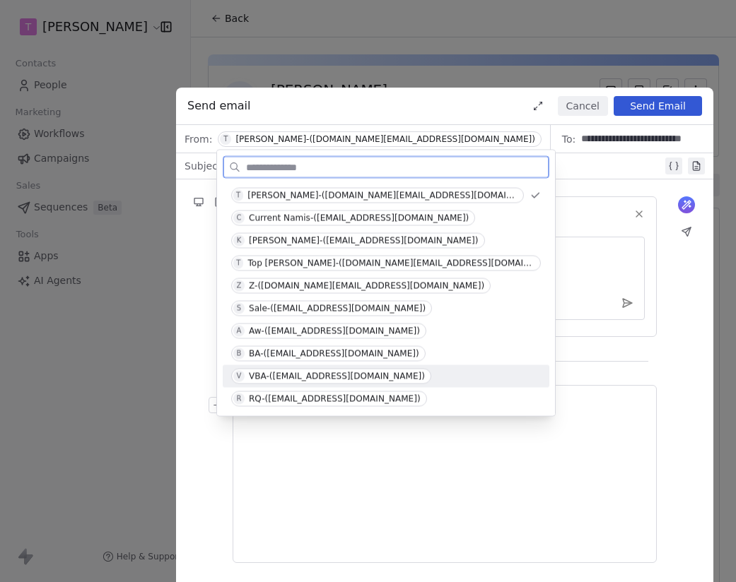
click at [341, 378] on div "VBA-(thanhmyvan06@gmail.com)" at bounding box center [337, 377] width 176 height 10
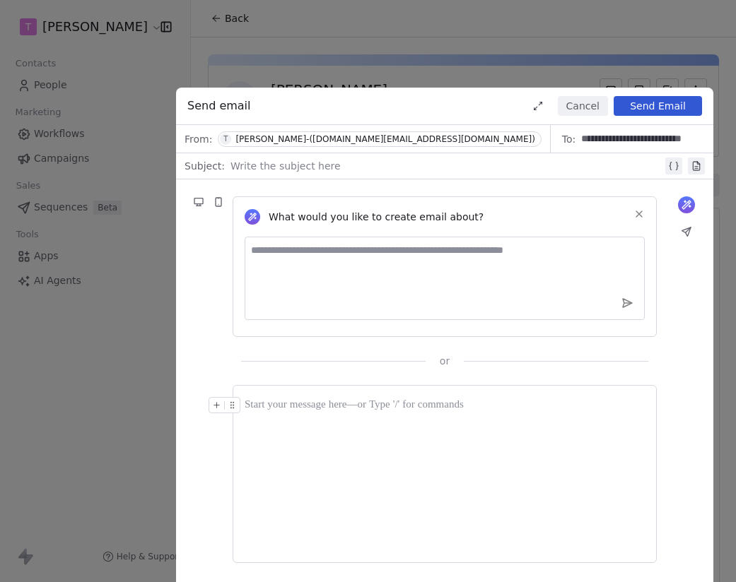
click at [325, 141] on div "Tony-(sales.topsalez.io@gmail.com)" at bounding box center [384, 139] width 299 height 10
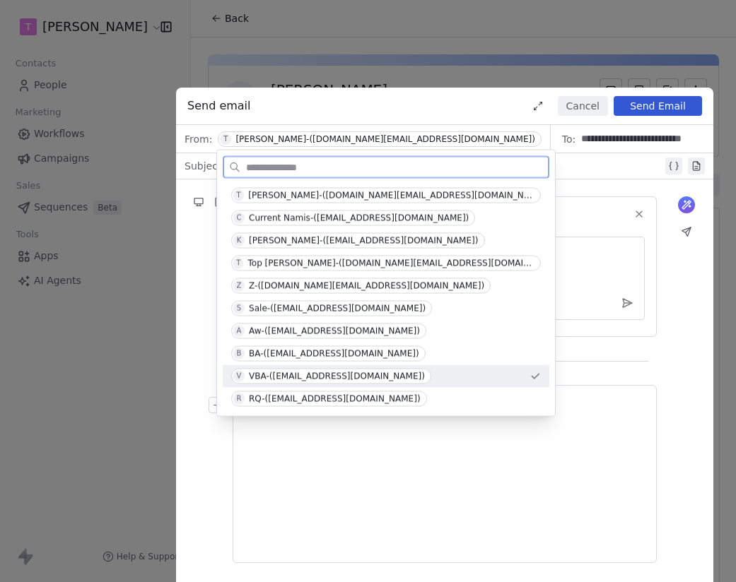
click at [324, 375] on div "VBA-(thanhmyvan06@gmail.com)" at bounding box center [337, 377] width 176 height 10
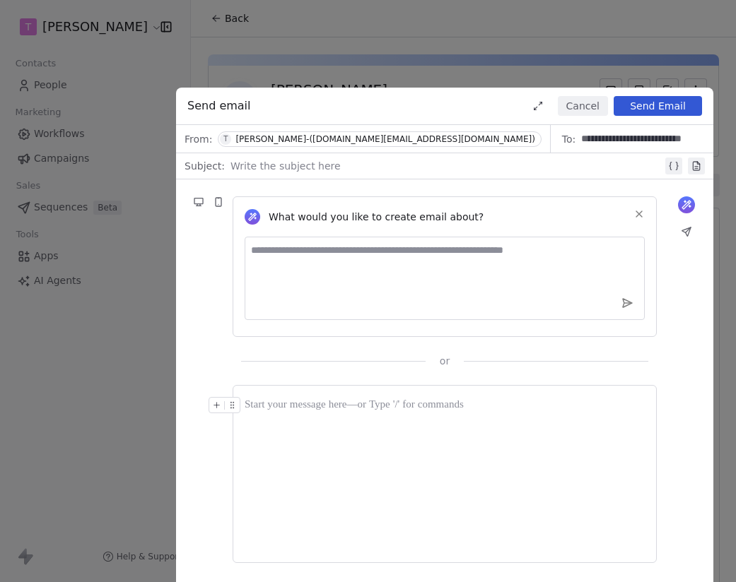
click at [286, 168] on div at bounding box center [446, 166] width 432 height 17
click at [283, 433] on div at bounding box center [445, 474] width 400 height 154
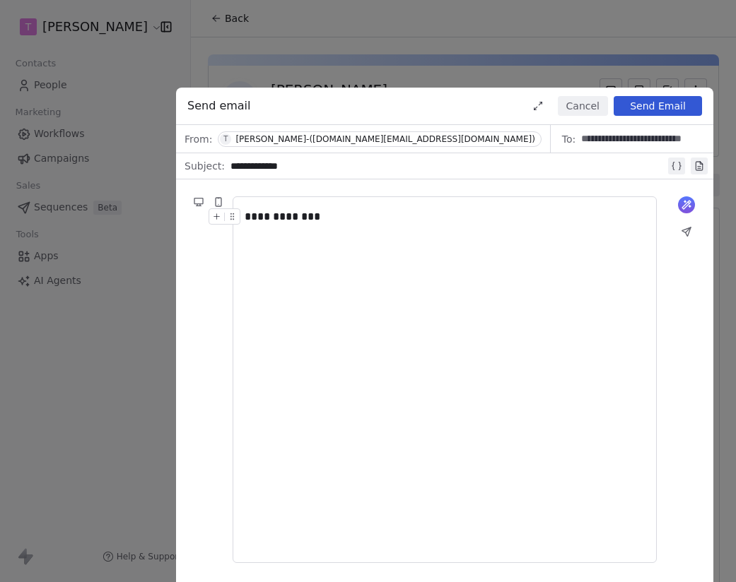
click at [668, 108] on button "Send Email" at bounding box center [658, 106] width 88 height 20
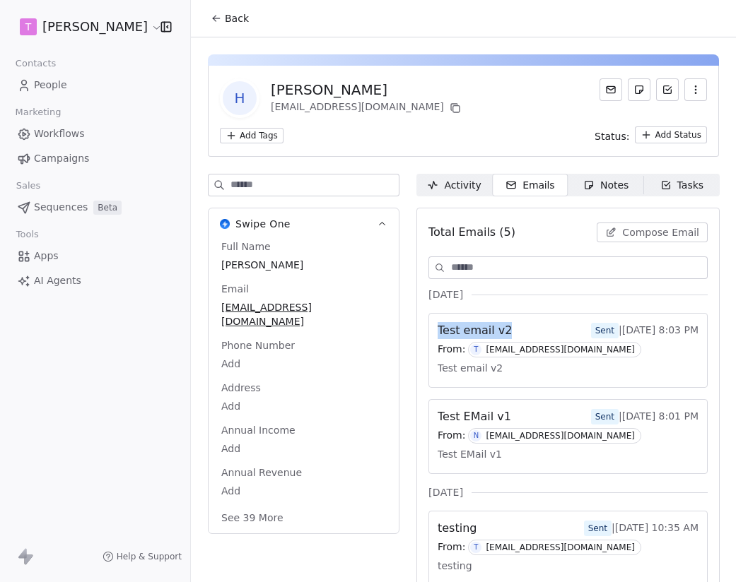
drag, startPoint x: 517, startPoint y: 328, endPoint x: 410, endPoint y: 327, distance: 106.7
click at [410, 327] on div "Swipe One Full Name [PERSON_NAME] Email [EMAIL_ADDRESS][DOMAIN_NAME] Phone Numb…" at bounding box center [463, 475] width 511 height 602
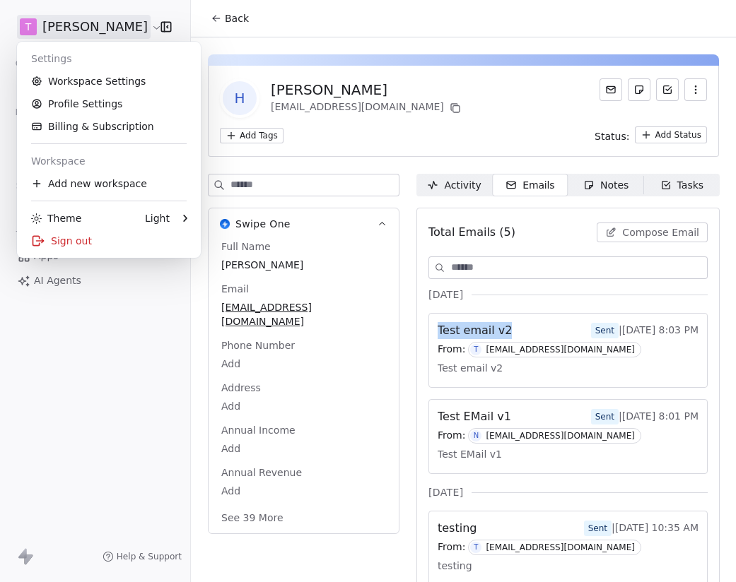
click at [122, 28] on html "[PERSON_NAME] Contacts People Marketing Workflows Campaigns Sales Sequences Bet…" at bounding box center [368, 291] width 736 height 582
click at [123, 108] on link "Profile Settings" at bounding box center [109, 104] width 172 height 23
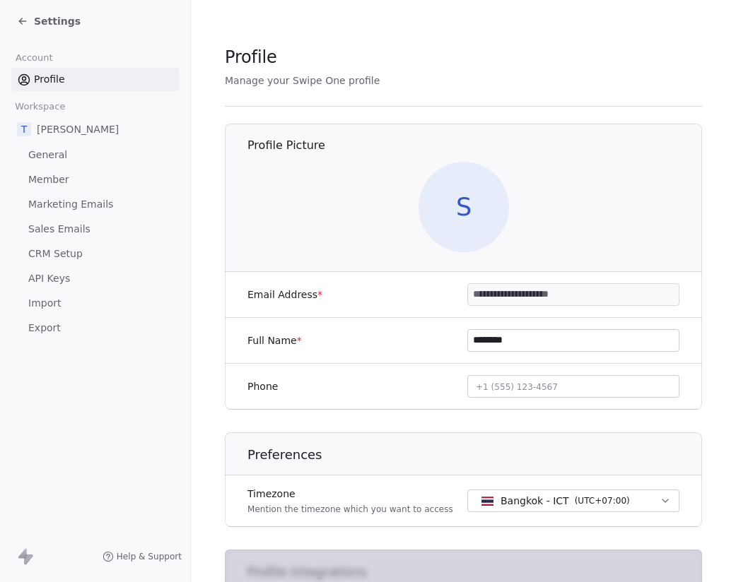
scroll to position [377, 0]
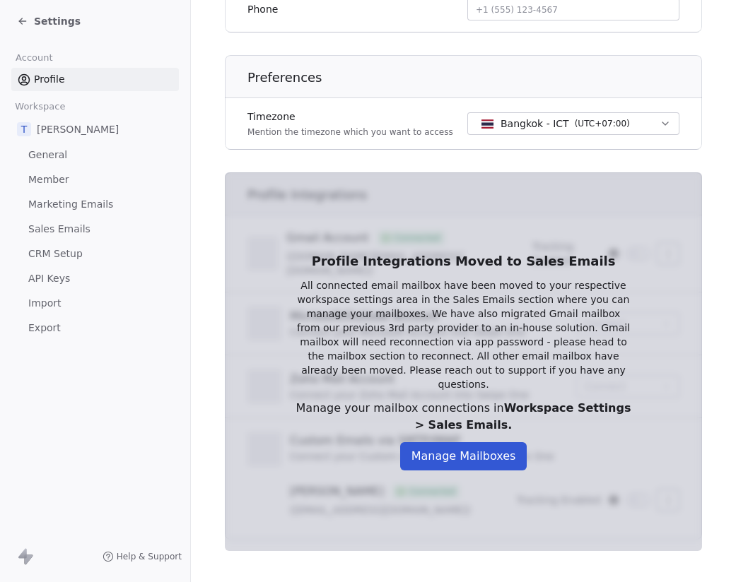
click at [503, 447] on button "Manage Mailboxes" at bounding box center [463, 456] width 127 height 28
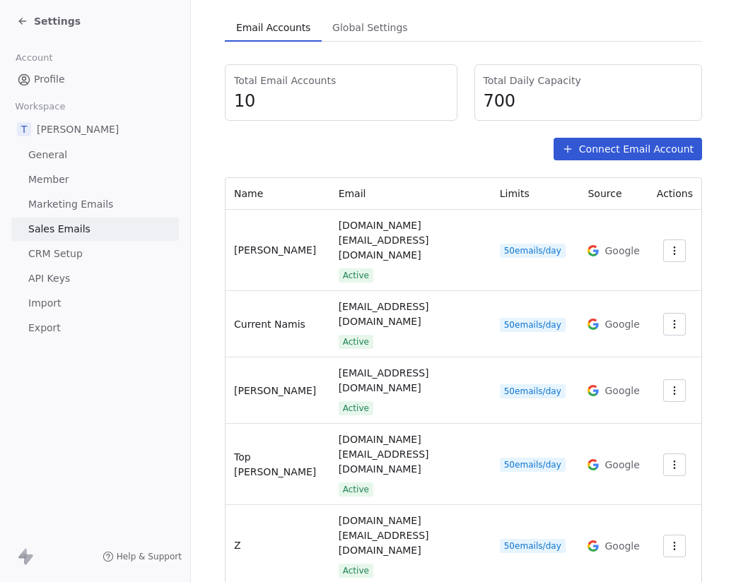
scroll to position [114, 0]
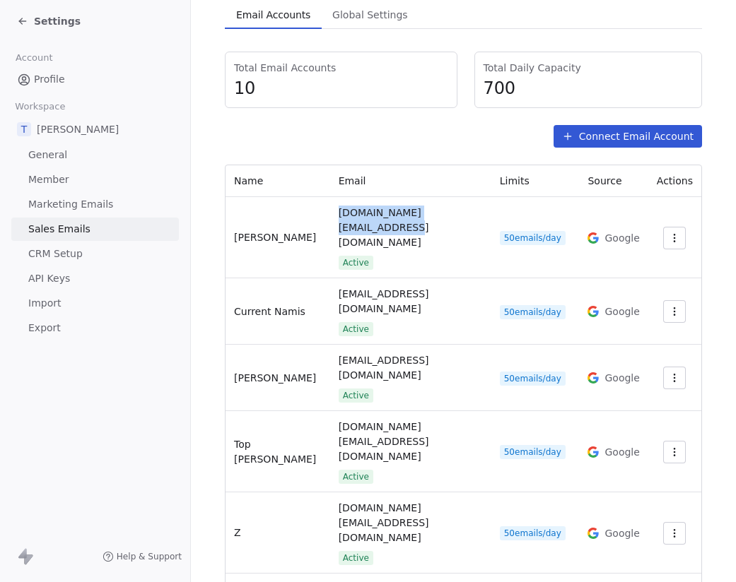
drag, startPoint x: 300, startPoint y: 219, endPoint x: 433, endPoint y: 209, distance: 133.2
click at [433, 209] on div "[DOMAIN_NAME][EMAIL_ADDRESS][DOMAIN_NAME] Active" at bounding box center [411, 238] width 144 height 64
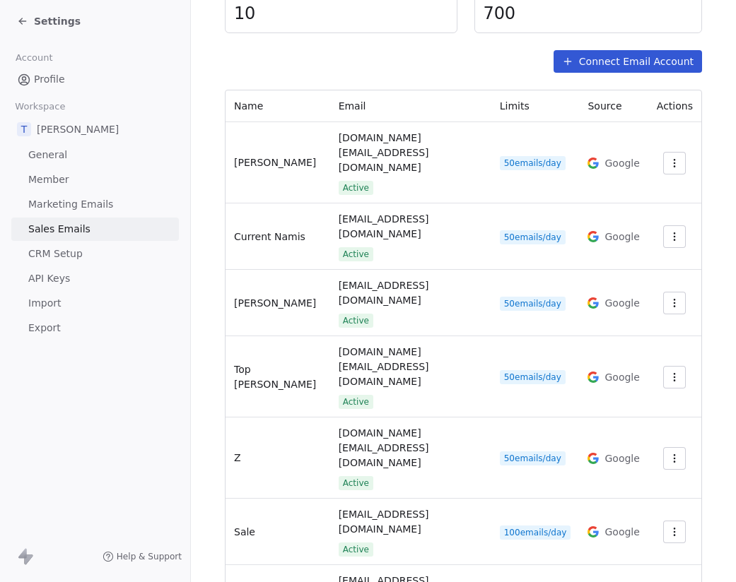
scroll to position [201, 0]
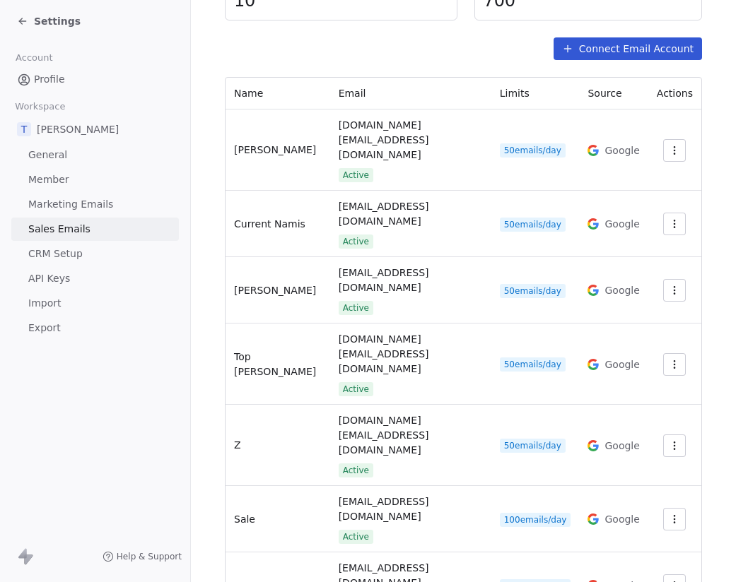
drag, startPoint x: 302, startPoint y: 478, endPoint x: 428, endPoint y: 478, distance: 125.8
drag, startPoint x: 426, startPoint y: 479, endPoint x: 294, endPoint y: 481, distance: 132.2
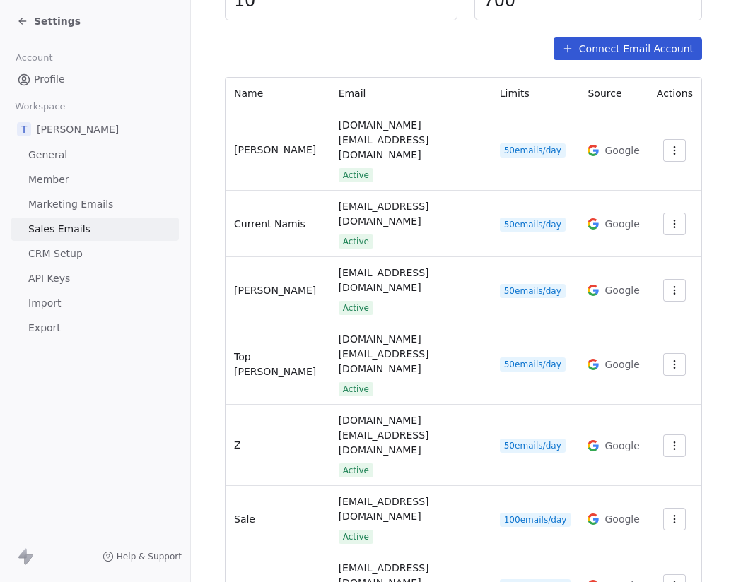
copy span "[EMAIL_ADDRESS][DOMAIN_NAME]"
